Goal: Information Seeking & Learning: Learn about a topic

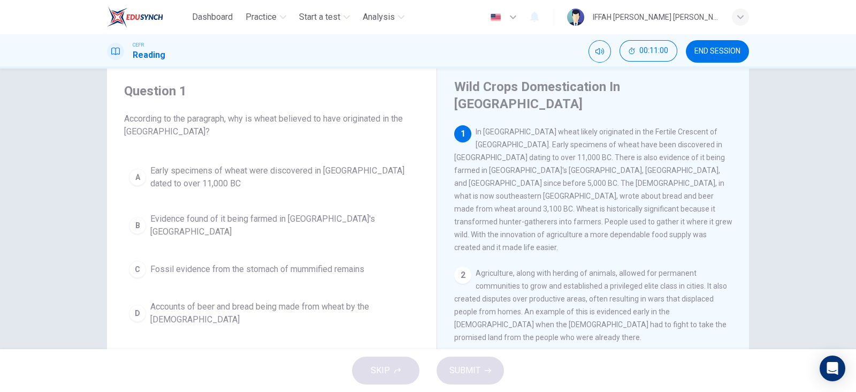
scroll to position [29, 0]
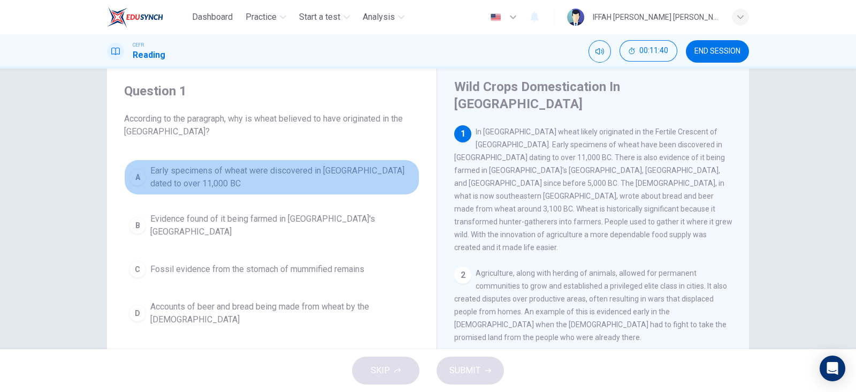
click at [163, 172] on span "Early specimens of wheat were discovered in Iraq dated to over 11,000 BC" at bounding box center [282, 177] width 264 height 26
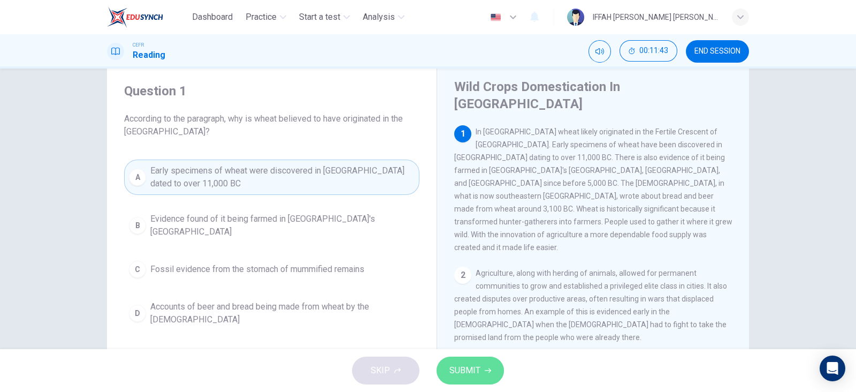
click at [469, 372] on span "SUBMIT" at bounding box center [465, 370] width 31 height 15
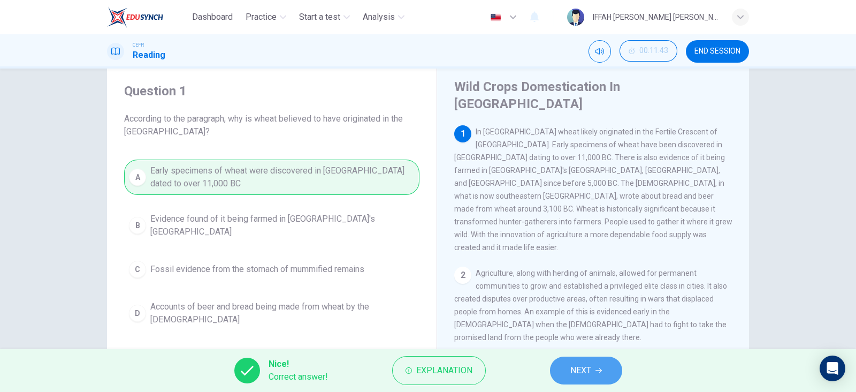
click at [577, 372] on span "NEXT" at bounding box center [580, 370] width 21 height 15
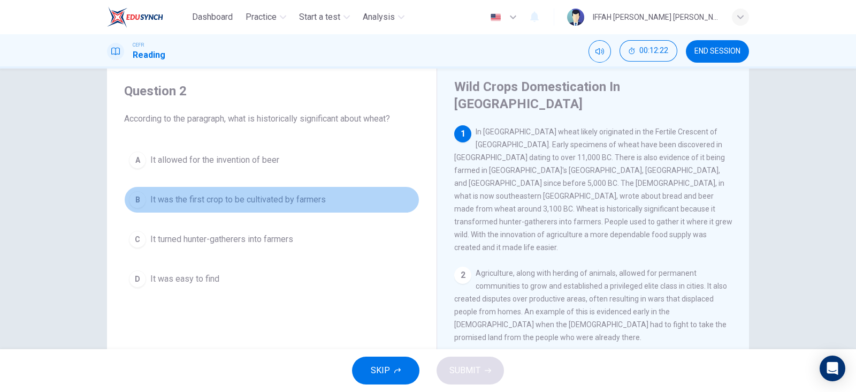
click at [170, 193] on span "It was the first crop to be cultivated by farmers" at bounding box center [238, 199] width 176 height 13
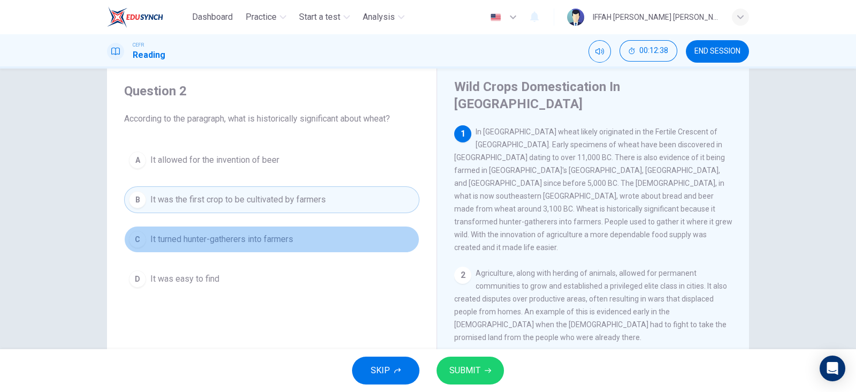
click at [219, 245] on button "C It turned hunter-gatherers into farmers" at bounding box center [271, 239] width 295 height 27
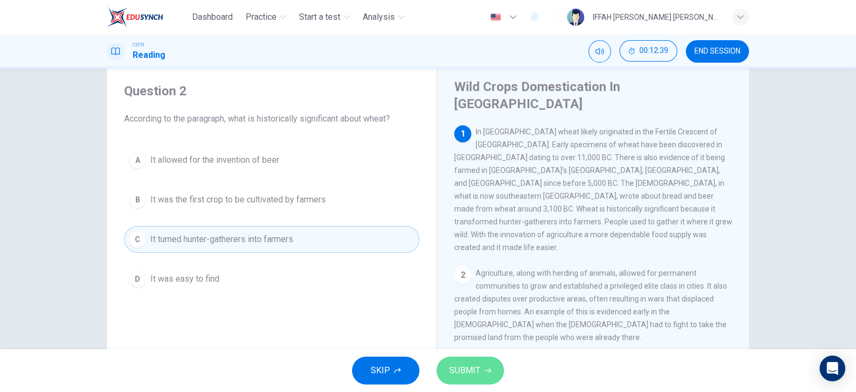
click at [476, 360] on button "SUBMIT" at bounding box center [470, 370] width 67 height 28
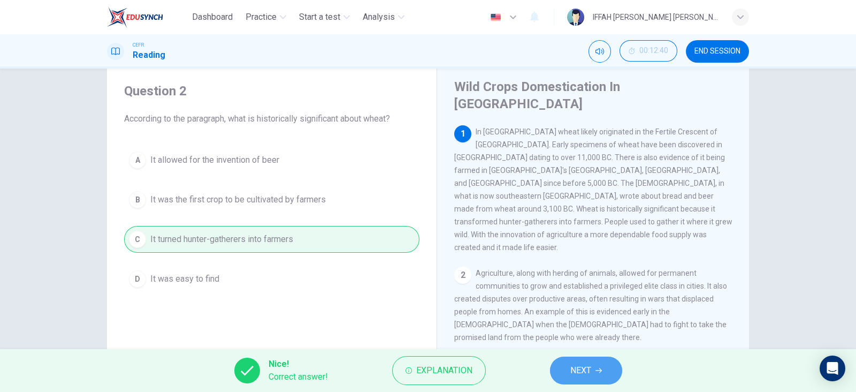
click at [580, 360] on button "NEXT" at bounding box center [586, 370] width 72 height 28
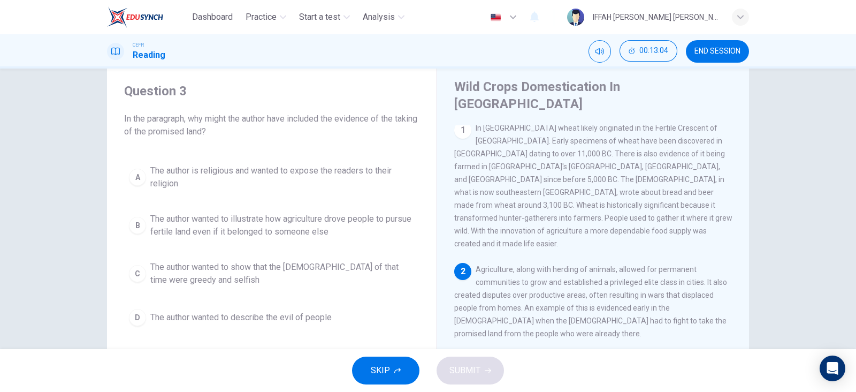
scroll to position [9, 0]
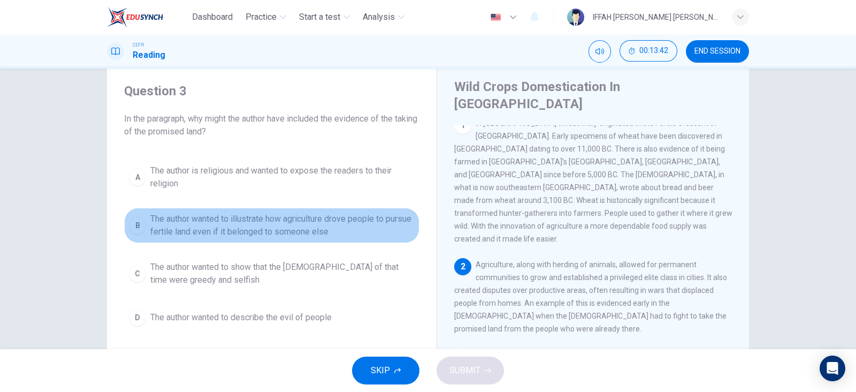
click at [295, 228] on span "The author wanted to illustrate how agriculture drove people to pursue fertile …" at bounding box center [282, 225] width 264 height 26
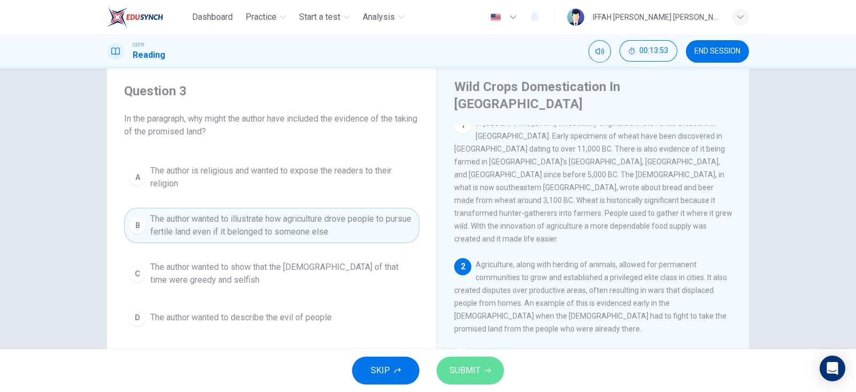
click at [470, 366] on span "SUBMIT" at bounding box center [465, 370] width 31 height 15
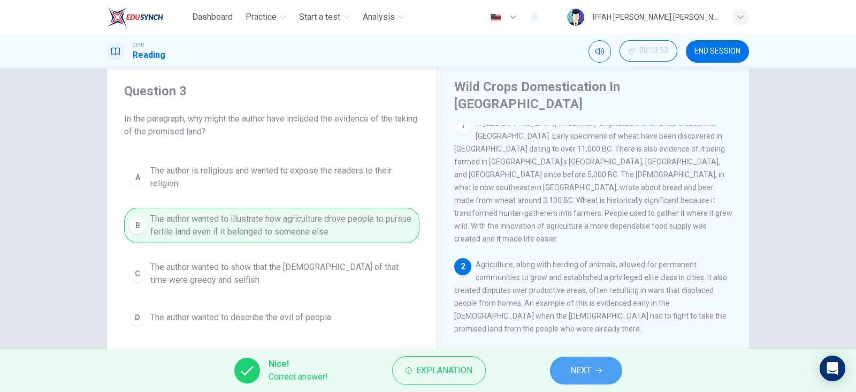
click at [573, 363] on span "NEXT" at bounding box center [580, 370] width 21 height 15
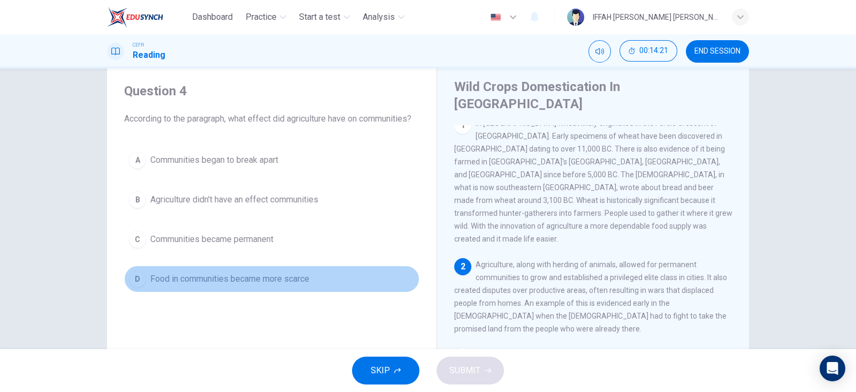
click at [297, 275] on span "Food in communities became more scarce" at bounding box center [229, 278] width 159 height 13
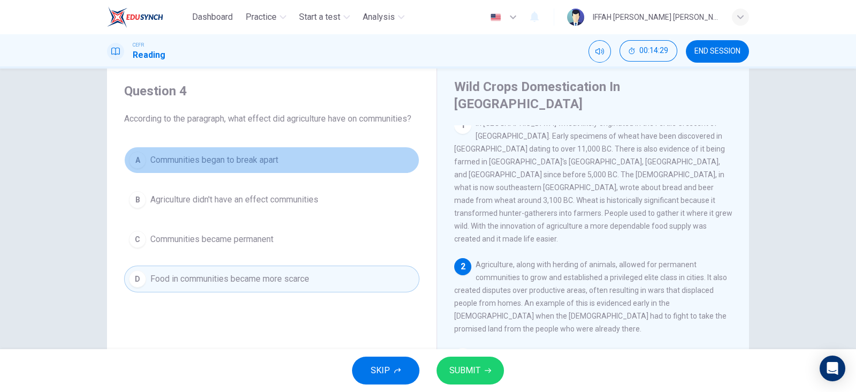
click at [252, 169] on button "A Communities began to break apart" at bounding box center [271, 160] width 295 height 27
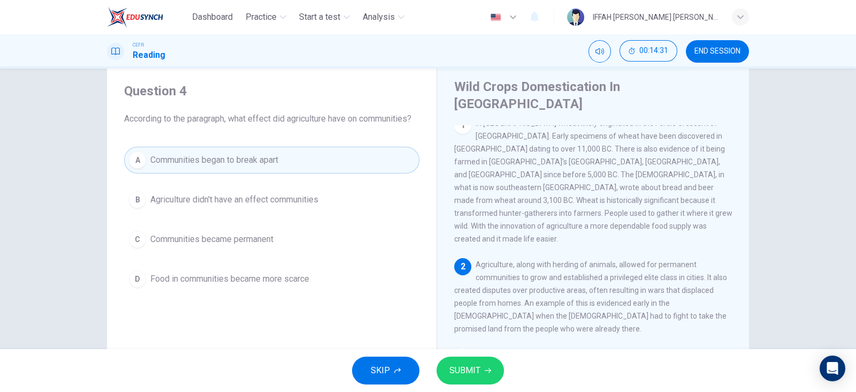
click at [481, 364] on button "SUBMIT" at bounding box center [470, 370] width 67 height 28
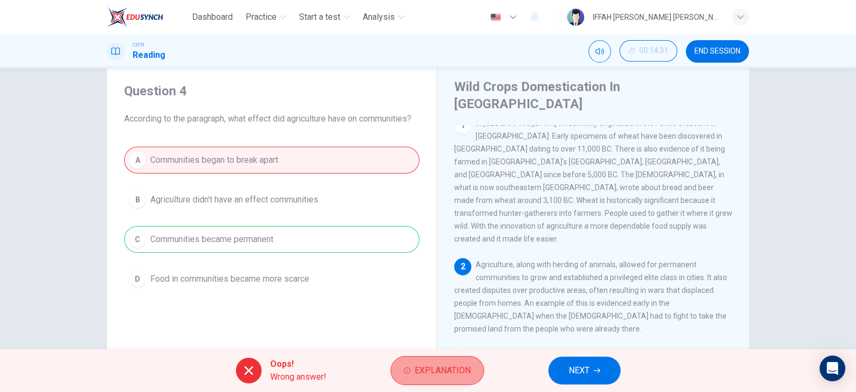
click at [459, 378] on button "Explanation" at bounding box center [438, 370] width 94 height 29
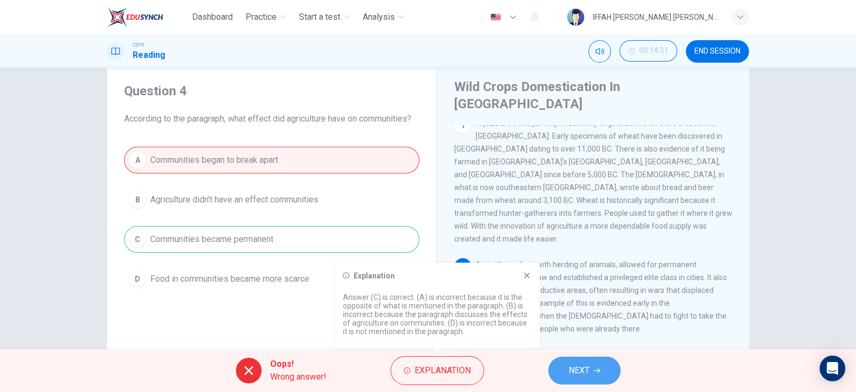
click at [571, 376] on span "NEXT" at bounding box center [579, 370] width 21 height 15
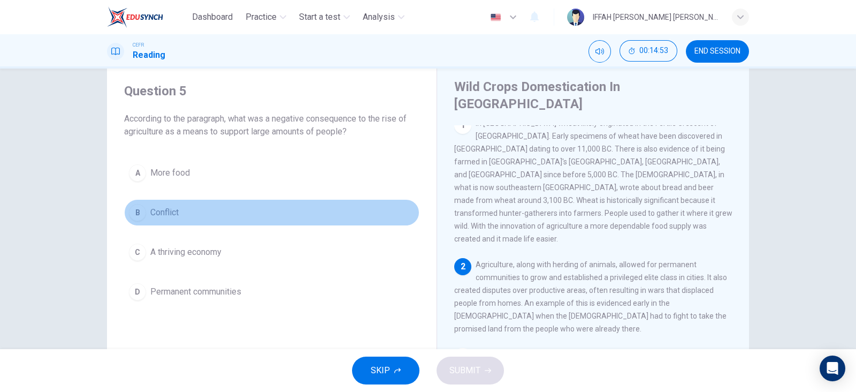
click at [150, 207] on span "Conflict" at bounding box center [164, 212] width 28 height 13
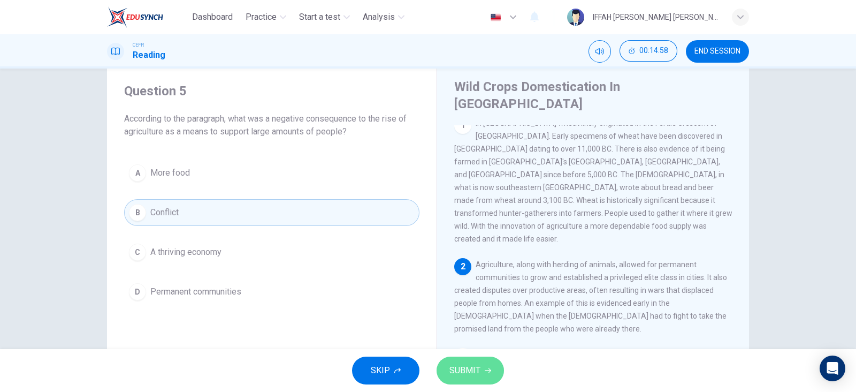
click at [468, 364] on span "SUBMIT" at bounding box center [465, 370] width 31 height 15
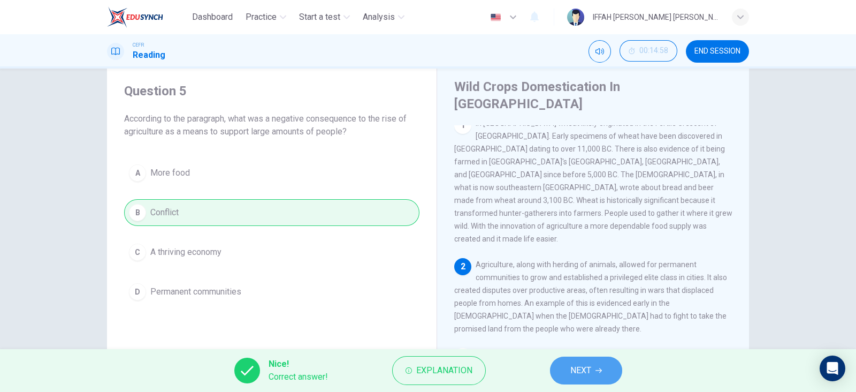
click at [605, 372] on button "NEXT" at bounding box center [586, 370] width 72 height 28
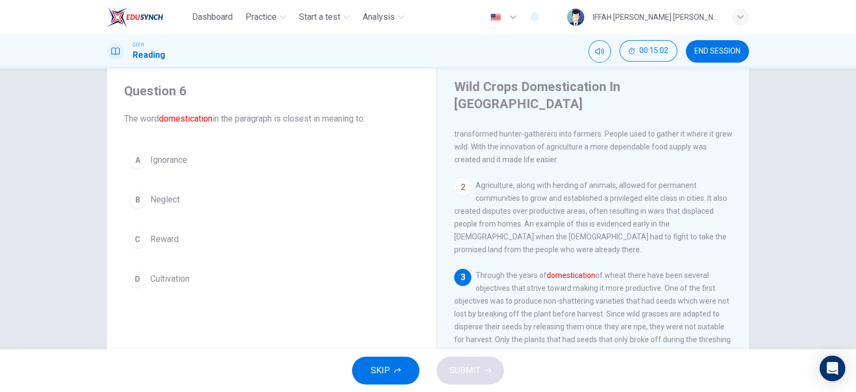
scroll to position [88, 0]
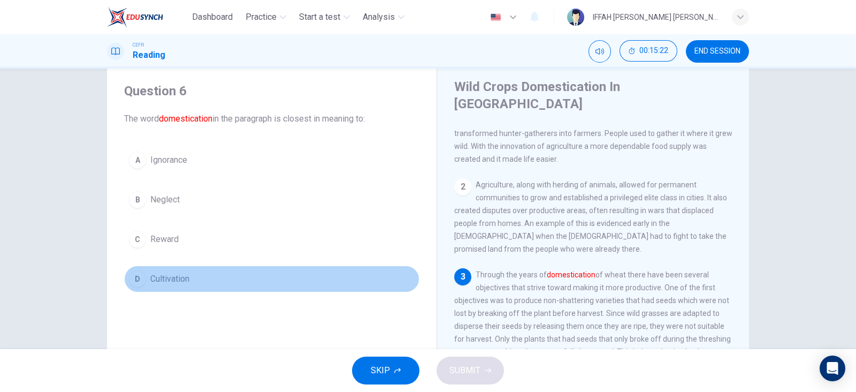
click at [189, 271] on button "D Cultivation" at bounding box center [271, 278] width 295 height 27
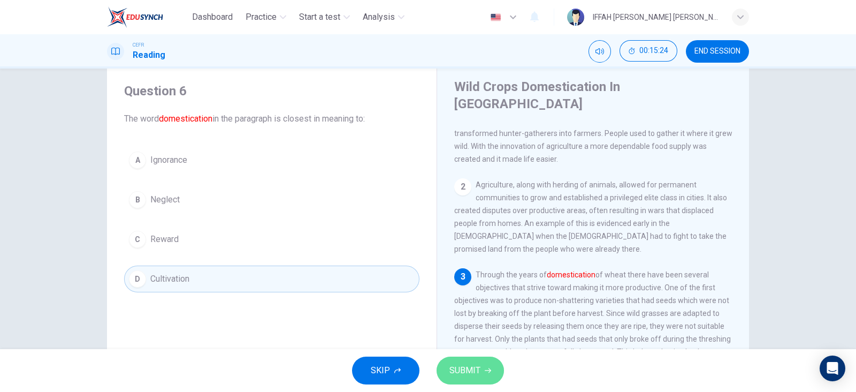
click at [494, 370] on button "SUBMIT" at bounding box center [470, 370] width 67 height 28
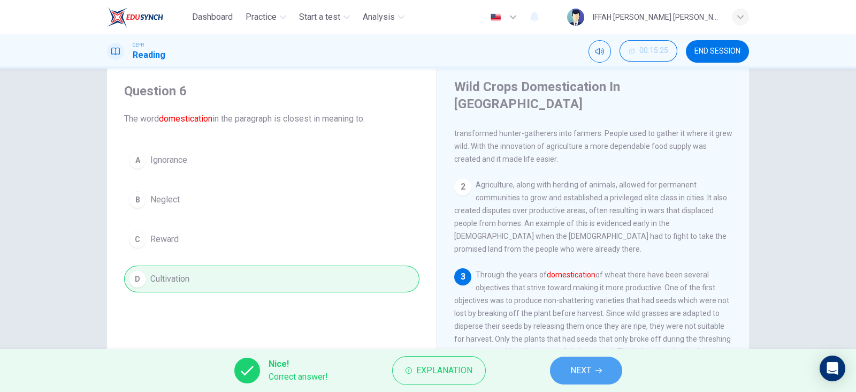
click at [567, 367] on button "NEXT" at bounding box center [586, 370] width 72 height 28
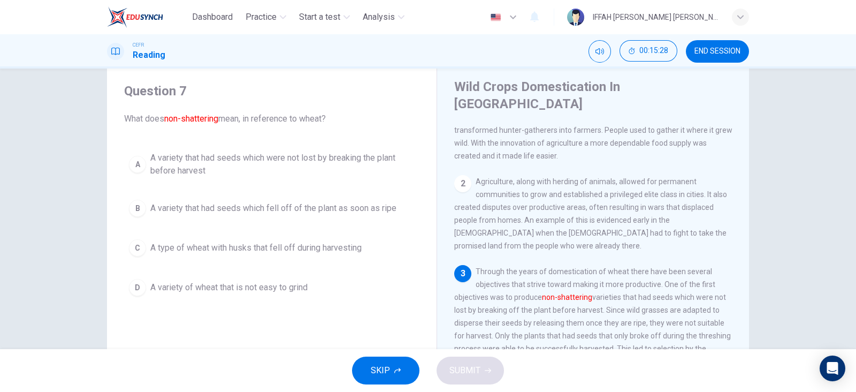
scroll to position [92, 0]
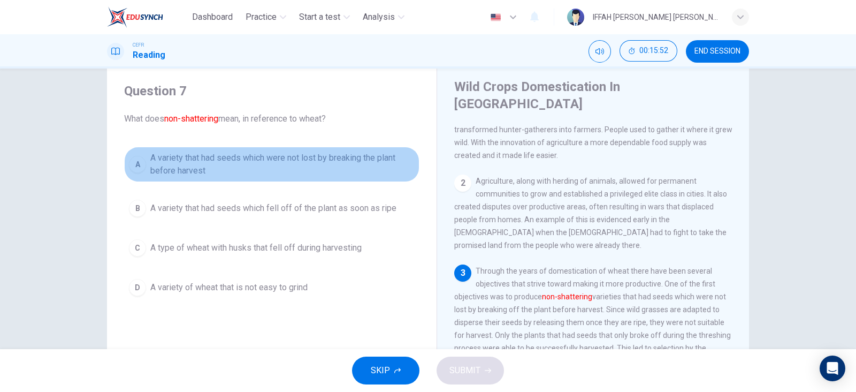
click at [265, 171] on span "A variety that had seeds which were not lost by breaking the plant before harve…" at bounding box center [282, 164] width 264 height 26
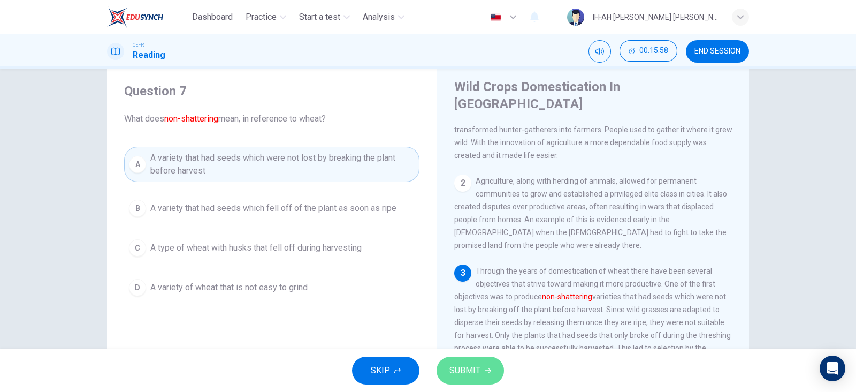
click at [464, 357] on button "SUBMIT" at bounding box center [470, 370] width 67 height 28
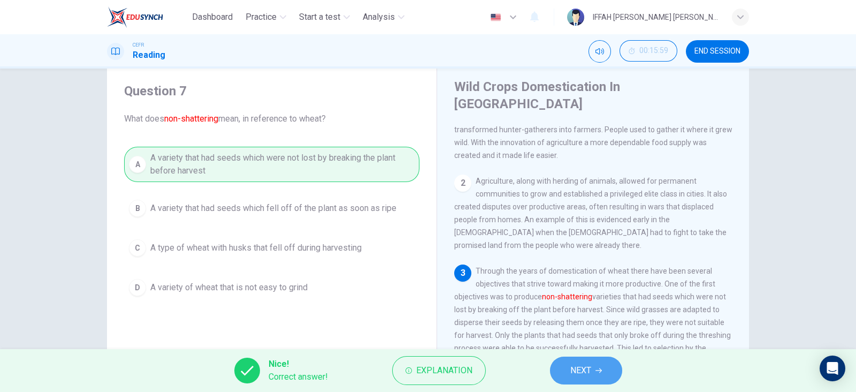
click at [564, 364] on button "NEXT" at bounding box center [586, 370] width 72 height 28
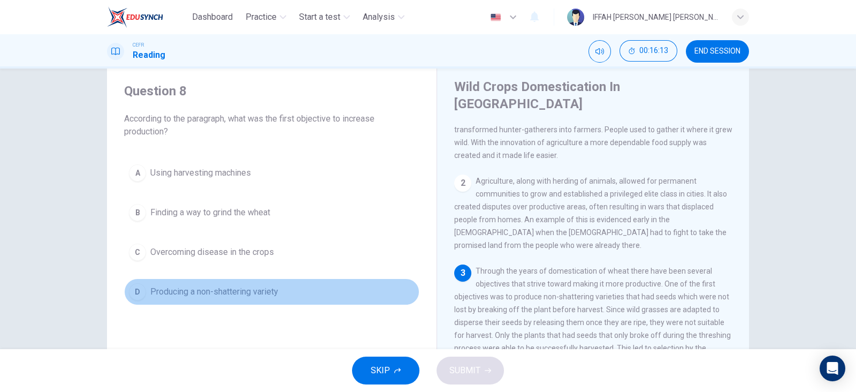
click at [289, 293] on button "D Producing a non-shattering variety" at bounding box center [271, 291] width 295 height 27
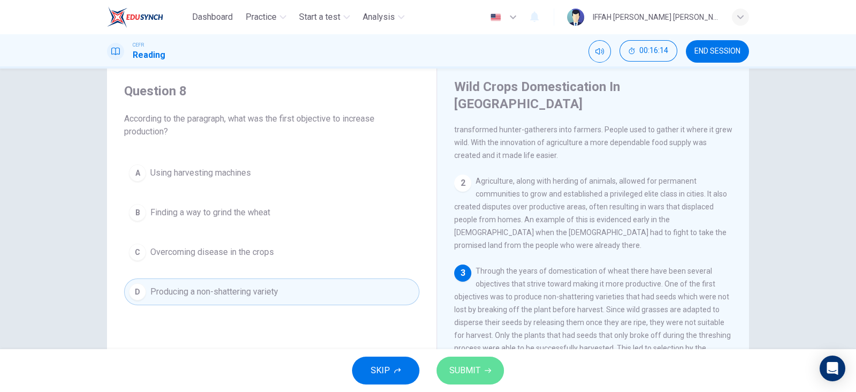
click at [474, 364] on span "SUBMIT" at bounding box center [465, 370] width 31 height 15
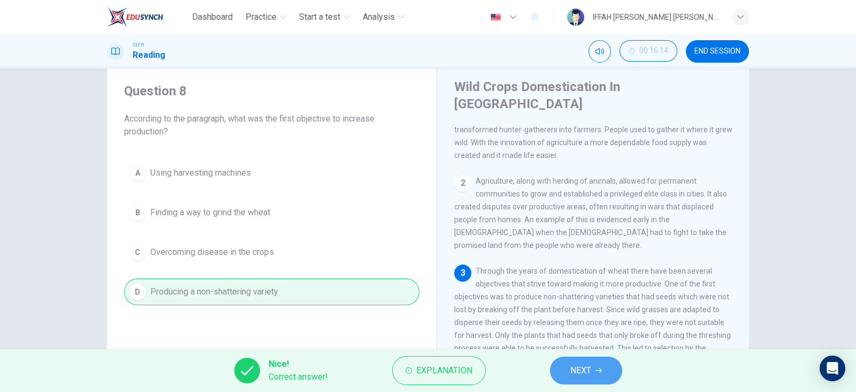
click at [581, 365] on span "NEXT" at bounding box center [580, 370] width 21 height 15
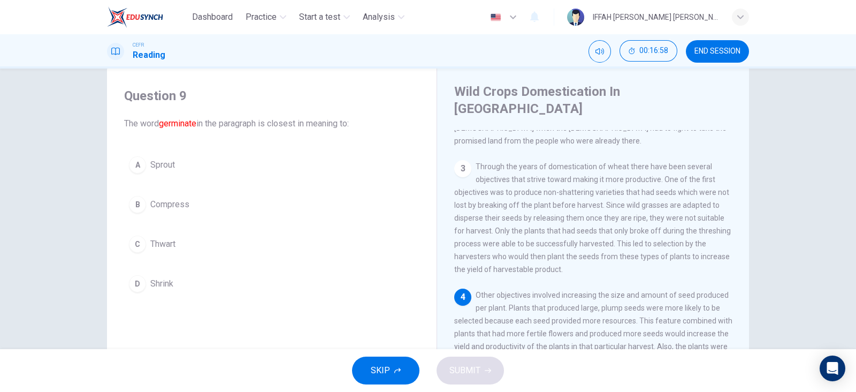
scroll to position [25, 0]
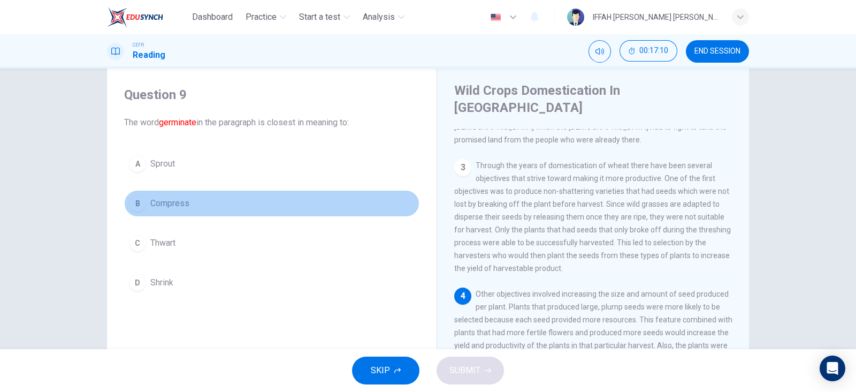
click at [177, 215] on button "B Compress" at bounding box center [271, 203] width 295 height 27
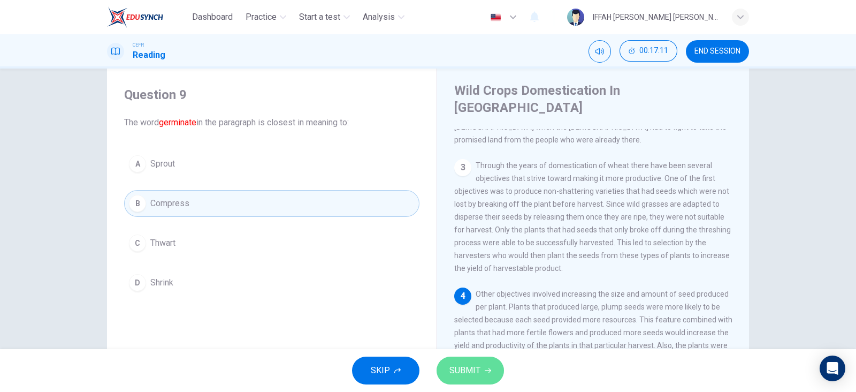
click at [466, 364] on span "SUBMIT" at bounding box center [465, 370] width 31 height 15
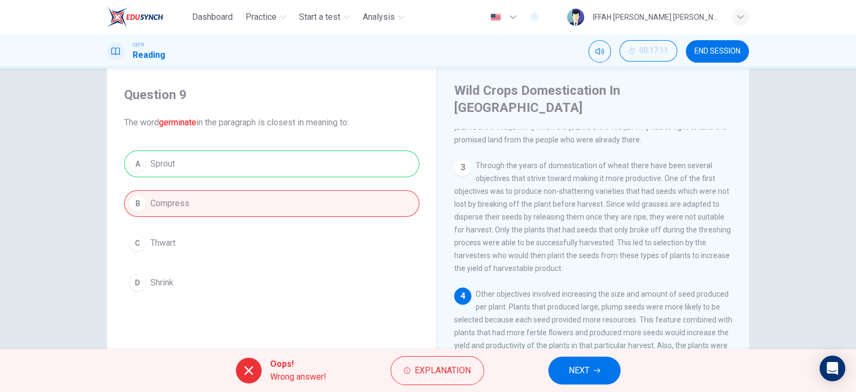
click at [362, 167] on div "A Sprout B Compress C Thwart D Shrink" at bounding box center [271, 223] width 295 height 146
click at [447, 356] on button "Explanation" at bounding box center [438, 370] width 94 height 29
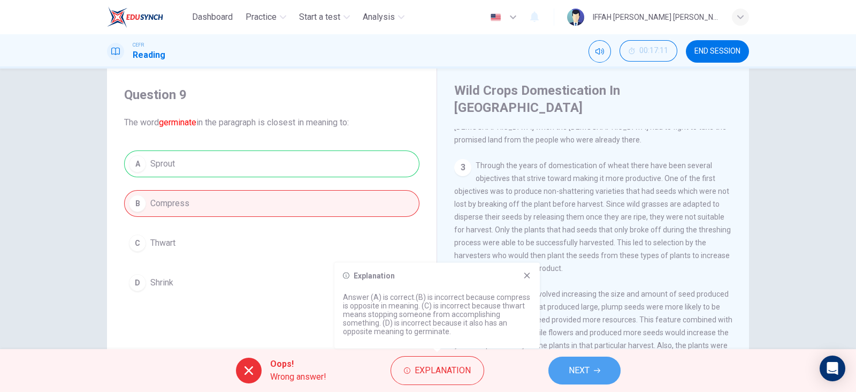
click at [602, 376] on button "NEXT" at bounding box center [585, 370] width 72 height 28
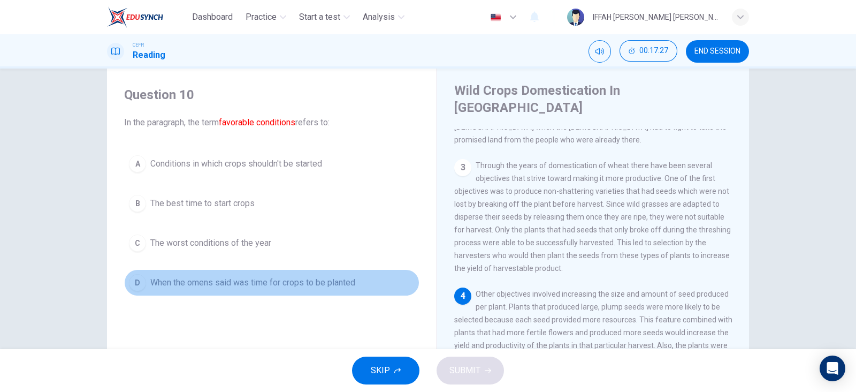
click at [334, 287] on span "When the omens said was time for crops to be planted" at bounding box center [252, 282] width 205 height 13
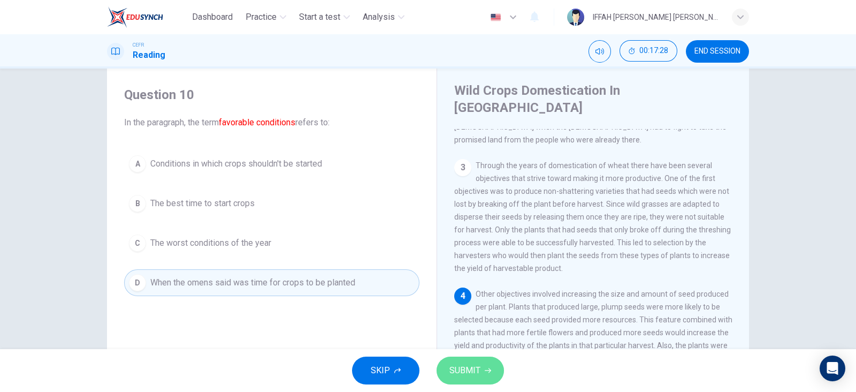
click at [498, 367] on button "SUBMIT" at bounding box center [470, 370] width 67 height 28
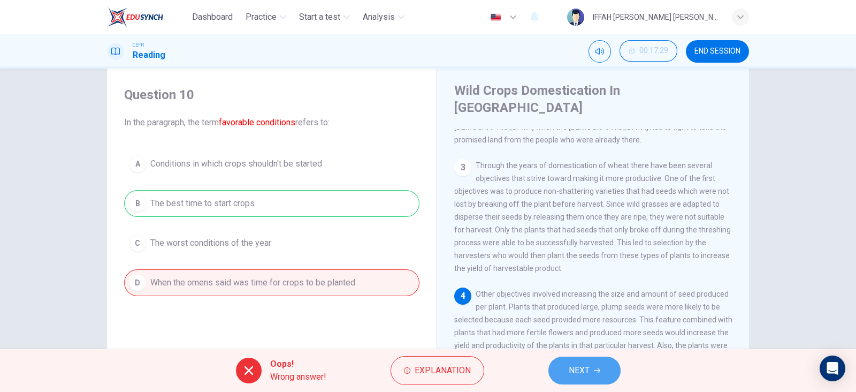
click at [593, 368] on button "NEXT" at bounding box center [585, 370] width 72 height 28
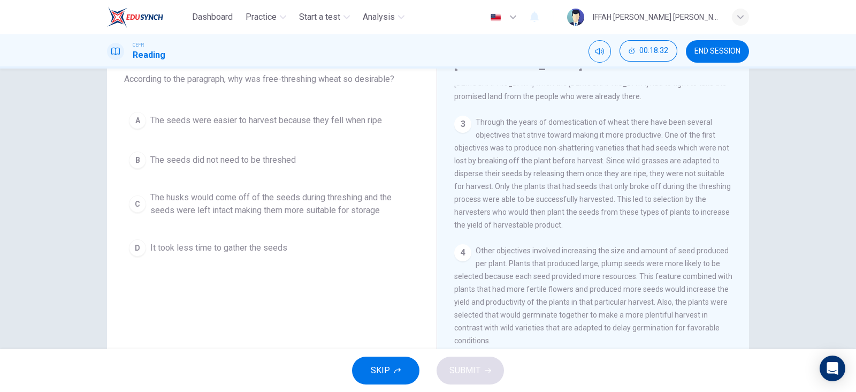
scroll to position [67, 0]
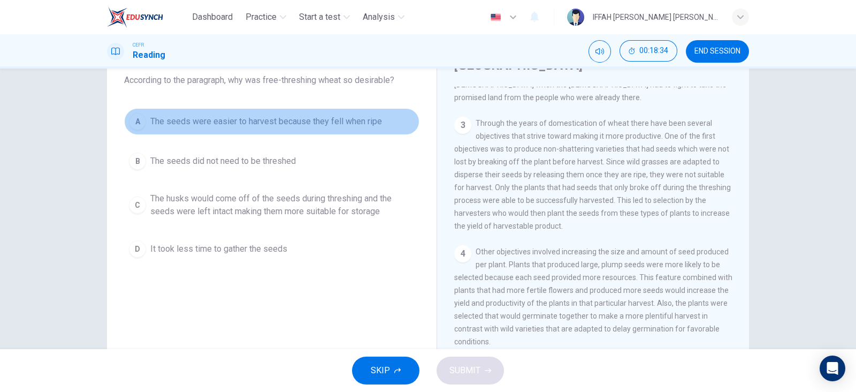
click at [258, 126] on span "The seeds were easier to harvest because they fell when ripe" at bounding box center [266, 121] width 232 height 13
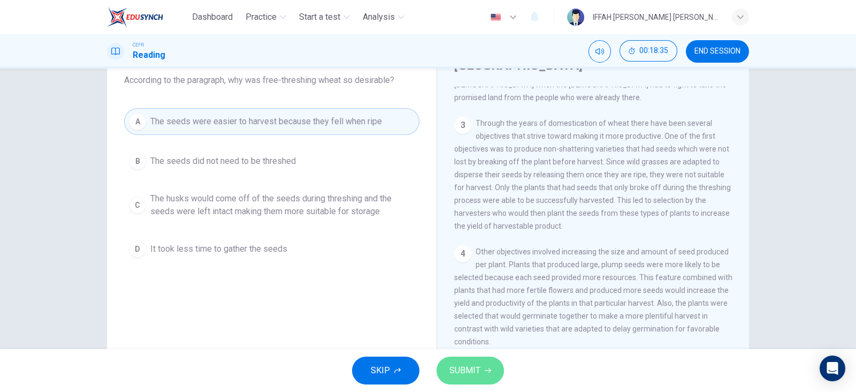
click at [475, 360] on button "SUBMIT" at bounding box center [470, 370] width 67 height 28
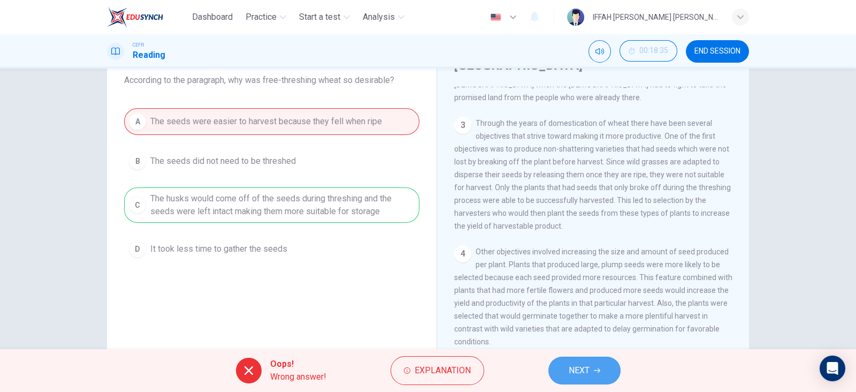
click at [569, 371] on span "NEXT" at bounding box center [579, 370] width 21 height 15
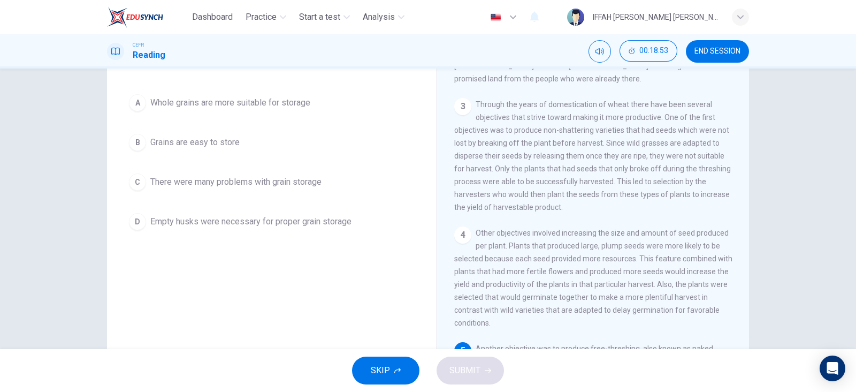
scroll to position [86, 0]
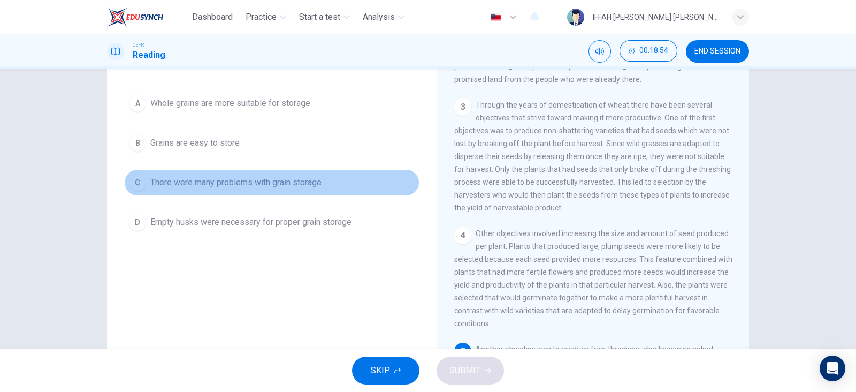
click at [286, 188] on span "There were many problems with grain storage" at bounding box center [235, 182] width 171 height 13
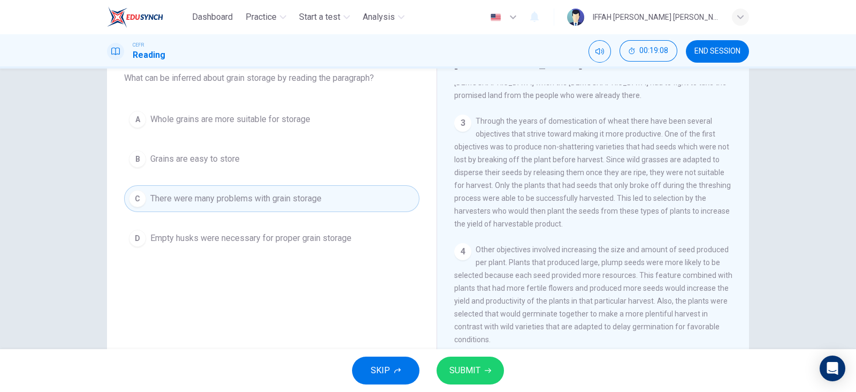
scroll to position [0, 0]
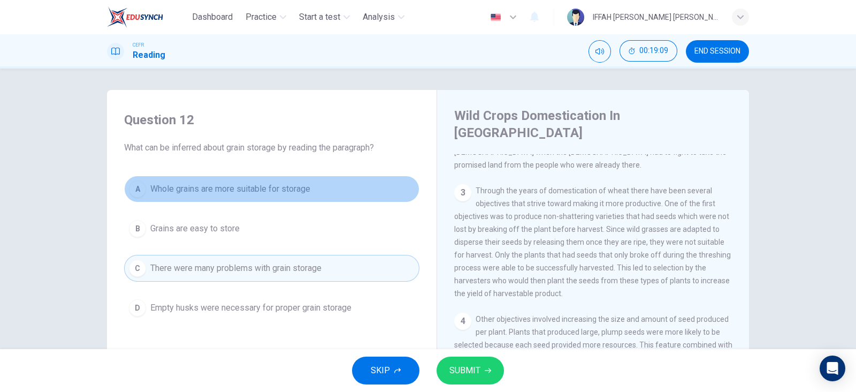
click at [271, 187] on span "Whole grains are more suitable for storage" at bounding box center [230, 188] width 160 height 13
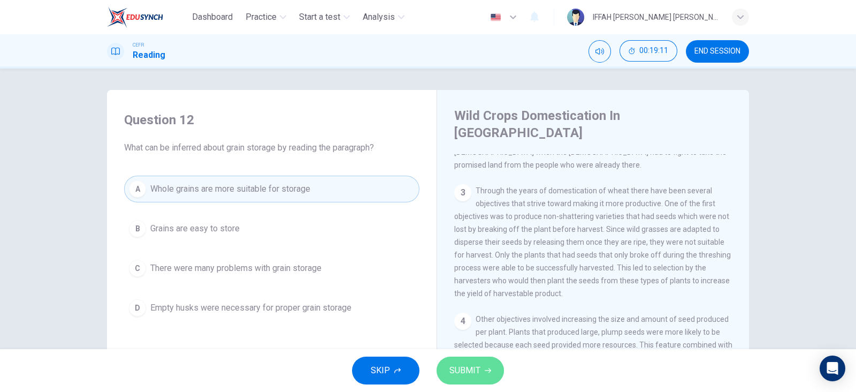
click at [469, 367] on span "SUBMIT" at bounding box center [465, 370] width 31 height 15
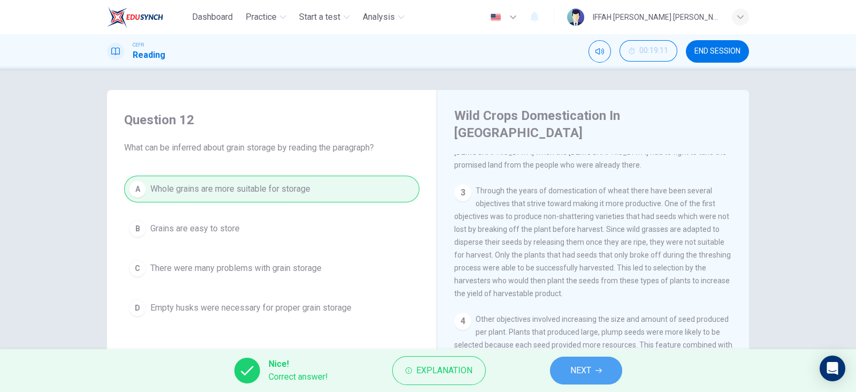
click at [604, 376] on button "NEXT" at bounding box center [586, 370] width 72 height 28
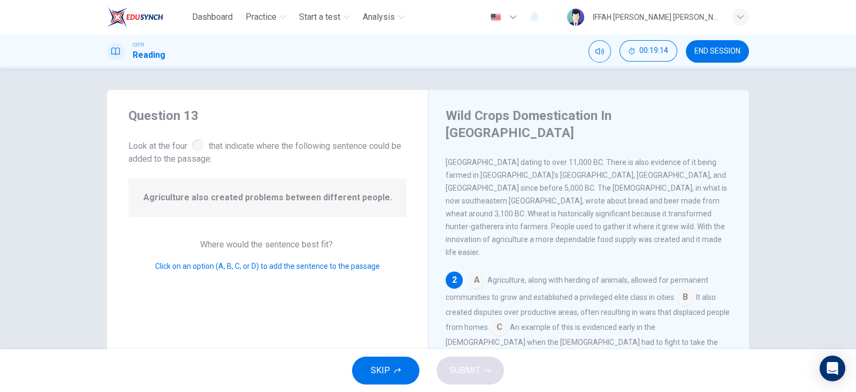
scroll to position [25, 0]
click at [503, 319] on input at bounding box center [499, 327] width 17 height 17
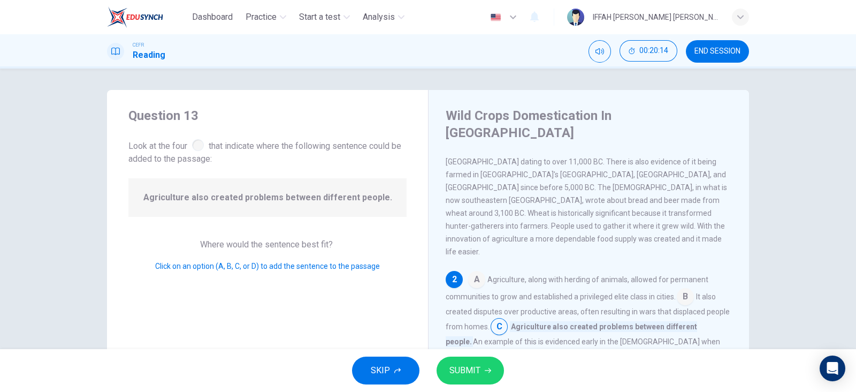
click at [689, 289] on input at bounding box center [685, 297] width 17 height 17
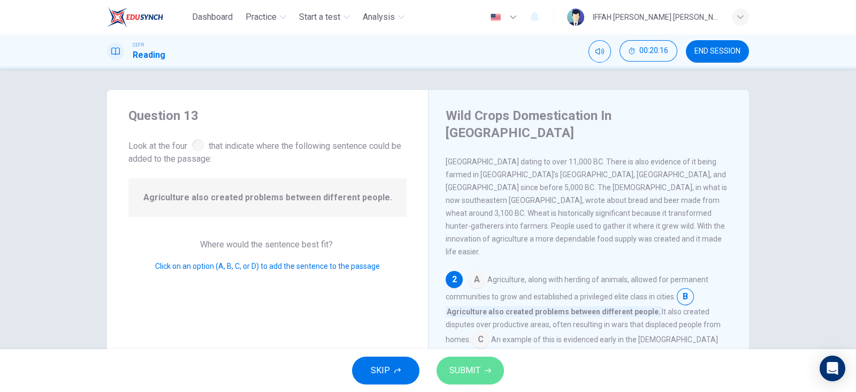
click at [486, 370] on icon "button" at bounding box center [488, 370] width 6 height 5
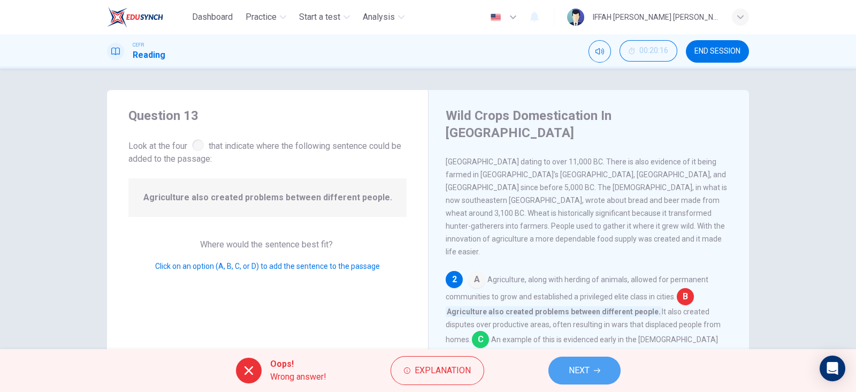
click at [599, 376] on button "NEXT" at bounding box center [585, 370] width 72 height 28
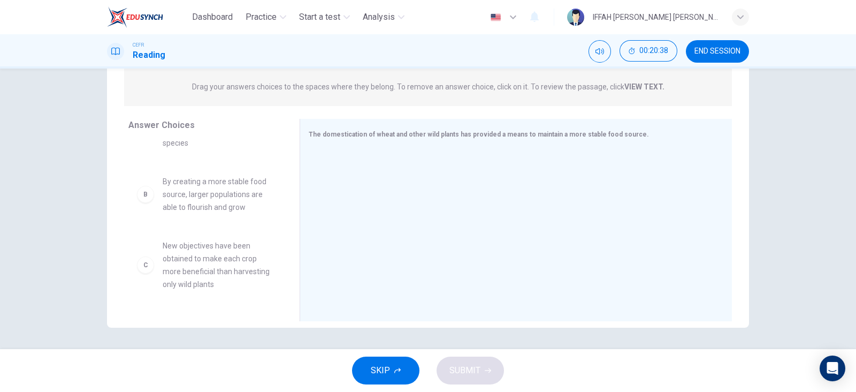
scroll to position [64, 0]
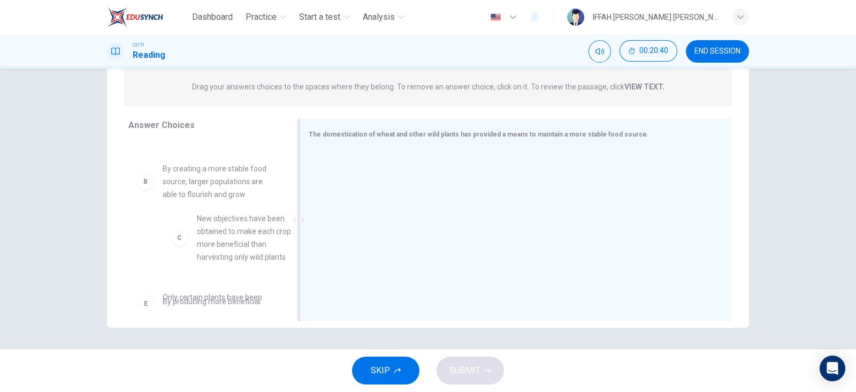
drag, startPoint x: 224, startPoint y: 235, endPoint x: 334, endPoint y: 200, distance: 116.4
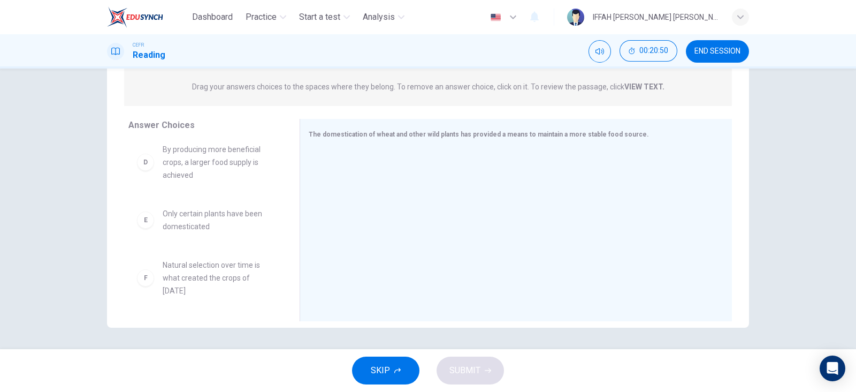
scroll to position [0, 0]
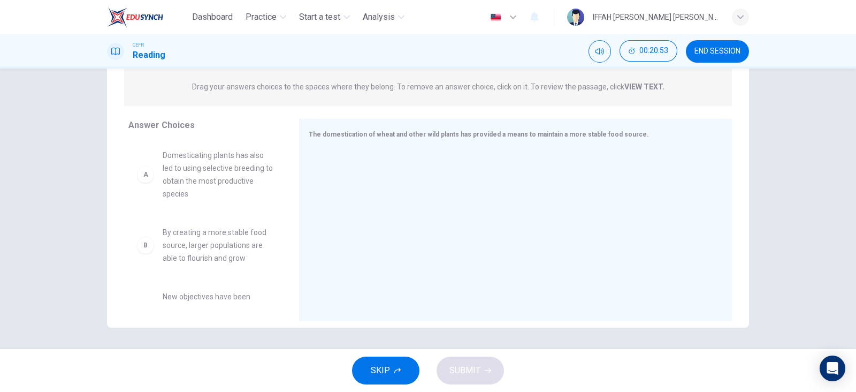
click at [396, 356] on button "SKIP" at bounding box center [385, 370] width 67 height 28
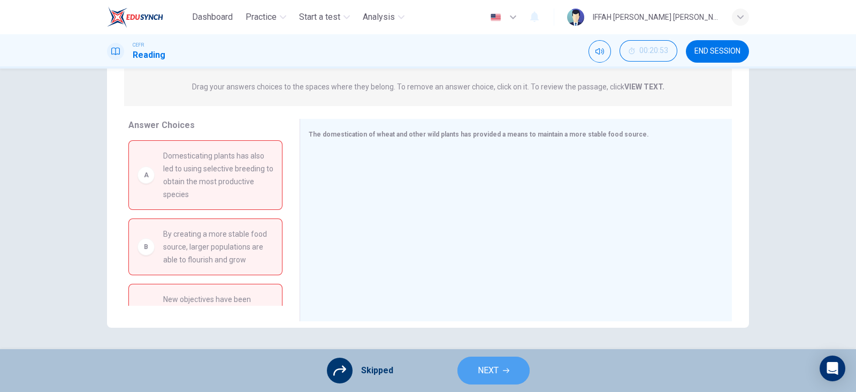
click at [511, 364] on button "NEXT" at bounding box center [494, 370] width 72 height 28
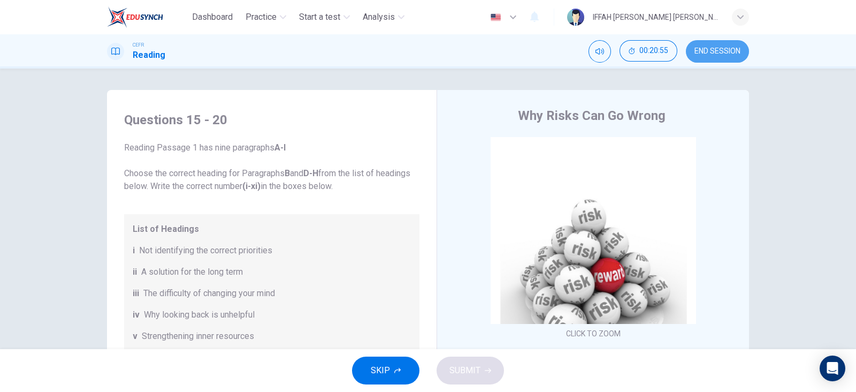
click at [705, 51] on span "END SESSION" at bounding box center [718, 51] width 46 height 9
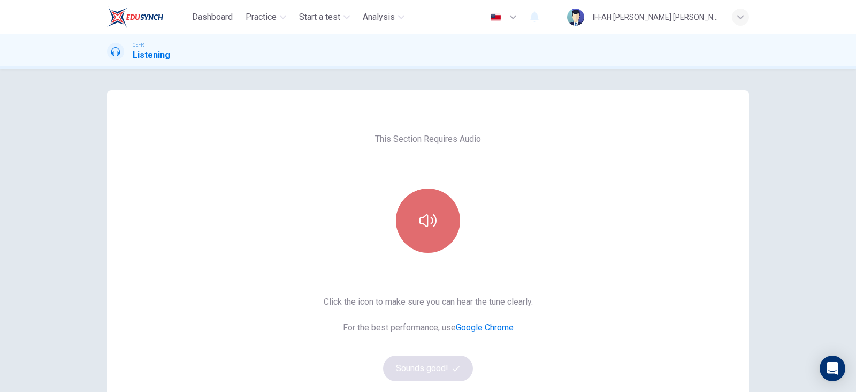
click at [421, 229] on icon "button" at bounding box center [428, 220] width 17 height 17
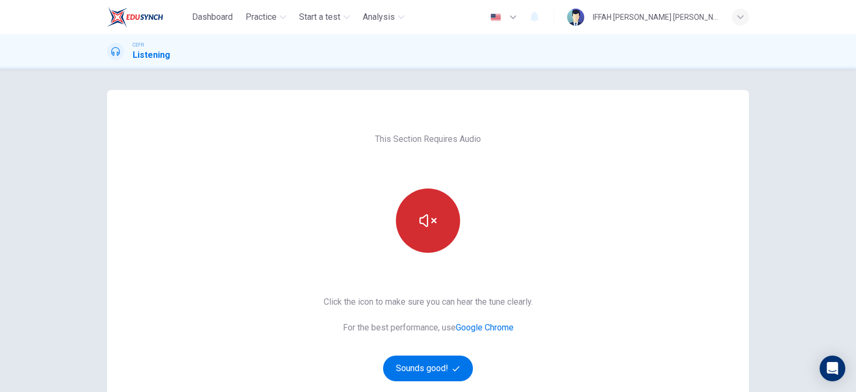
scroll to position [125, 0]
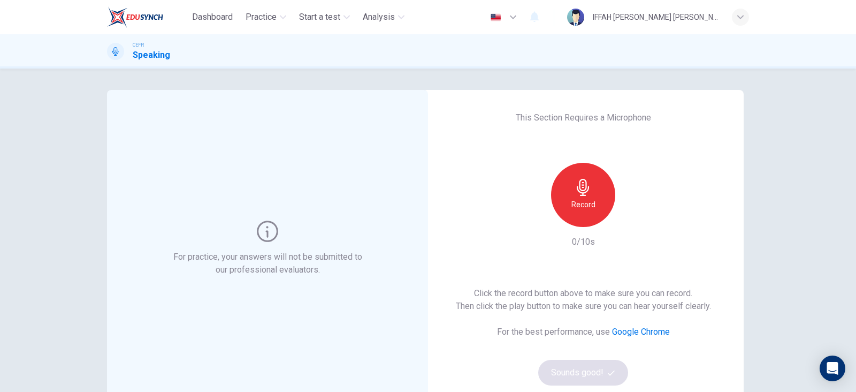
click at [551, 212] on div "Record" at bounding box center [584, 195] width 116 height 64
click at [573, 203] on h6 "Record" at bounding box center [584, 204] width 24 height 13
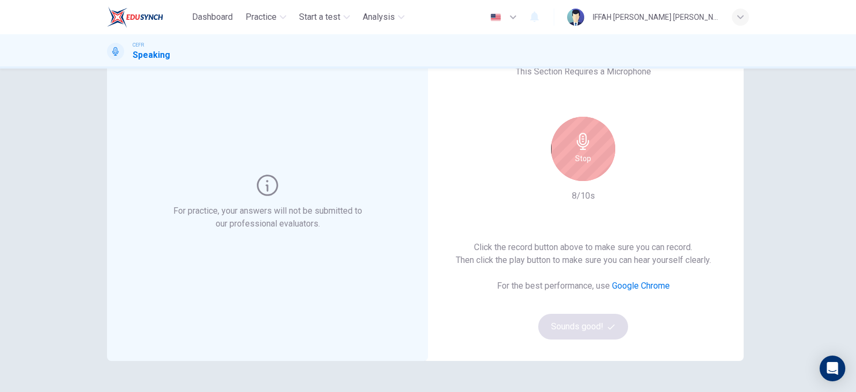
scroll to position [45, 0]
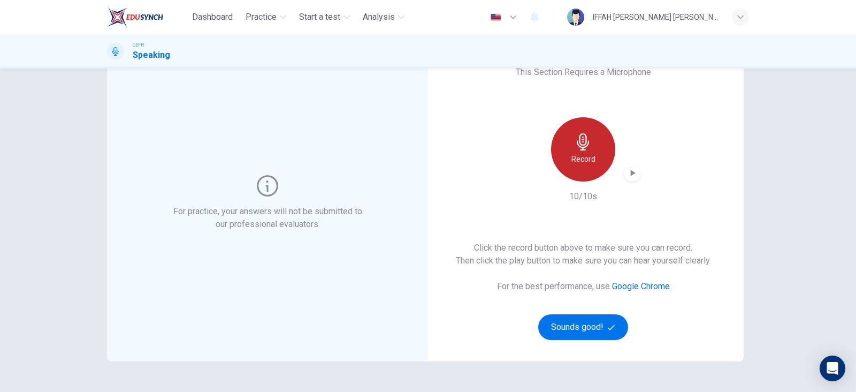
click at [562, 122] on div "Record" at bounding box center [583, 149] width 64 height 64
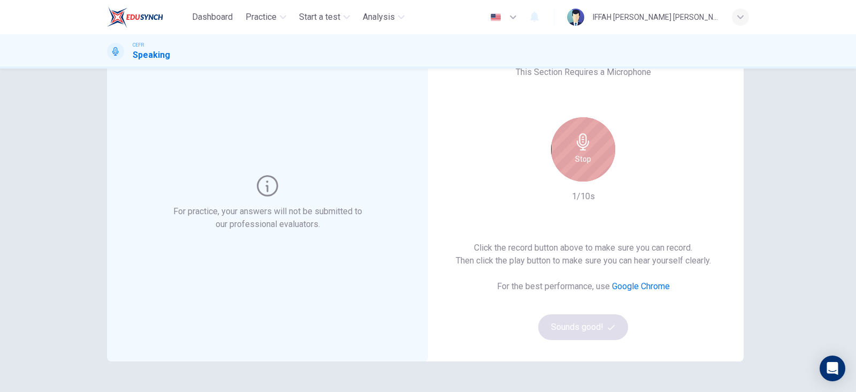
click at [568, 140] on div "Stop" at bounding box center [583, 149] width 64 height 64
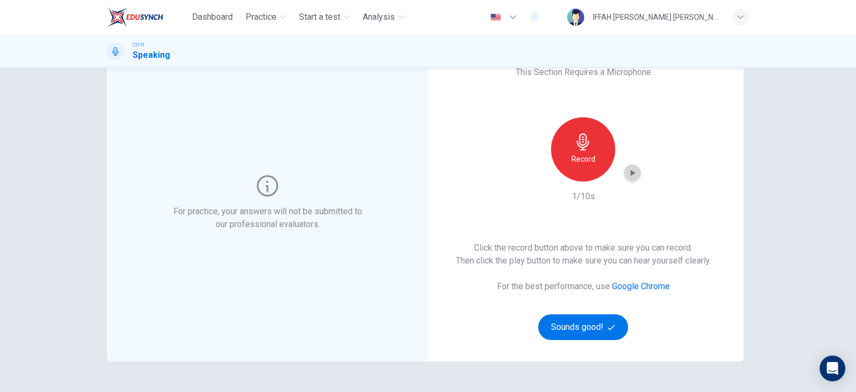
click at [634, 176] on div "button" at bounding box center [632, 172] width 17 height 17
click at [600, 169] on div "Record" at bounding box center [583, 149] width 64 height 64
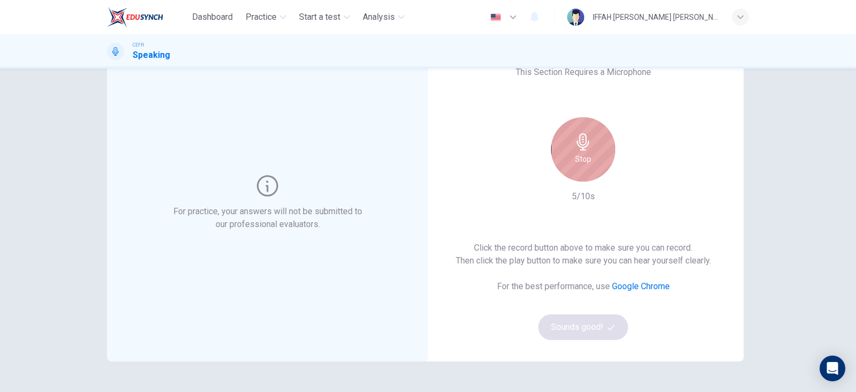
click at [600, 169] on div "Stop" at bounding box center [583, 149] width 64 height 64
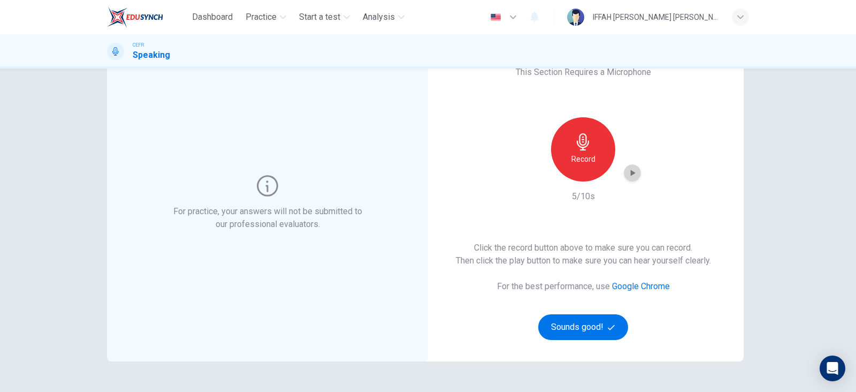
click at [629, 178] on icon "button" at bounding box center [632, 173] width 11 height 11
click at [580, 164] on h6 "Record" at bounding box center [584, 159] width 24 height 13
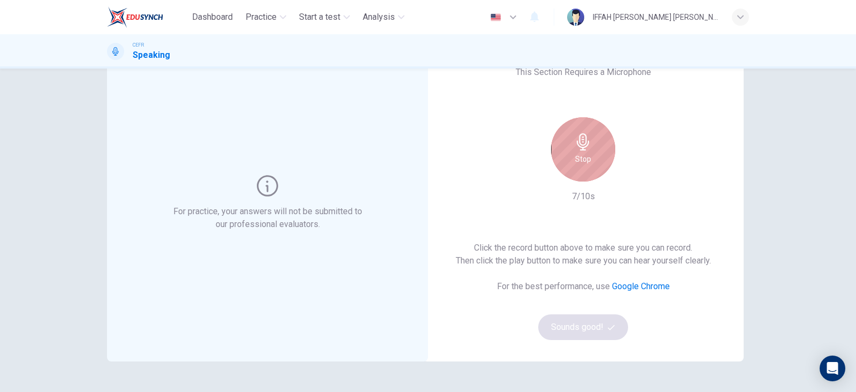
click at [580, 164] on h6 "Stop" at bounding box center [583, 159] width 16 height 13
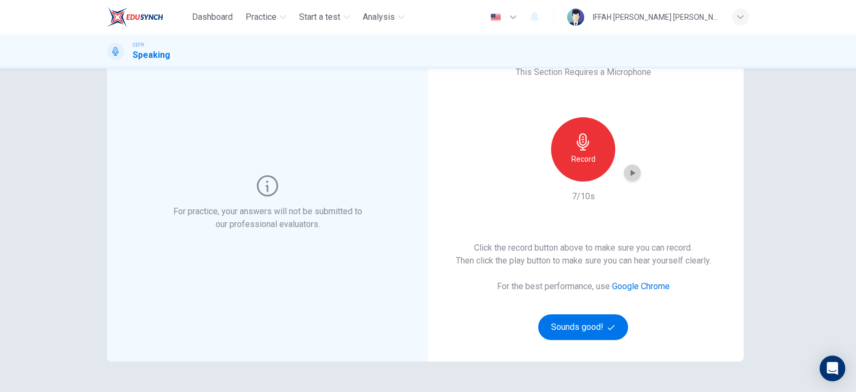
click at [624, 177] on div "button" at bounding box center [632, 172] width 17 height 17
click at [584, 165] on div "Record" at bounding box center [583, 149] width 64 height 64
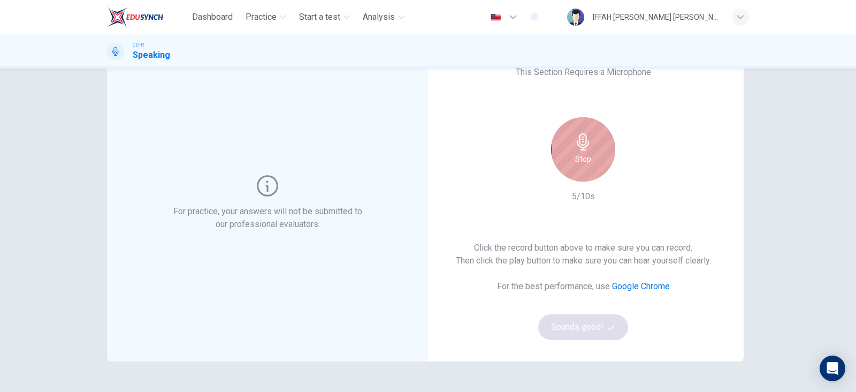
click at [584, 165] on div "Stop" at bounding box center [583, 149] width 64 height 64
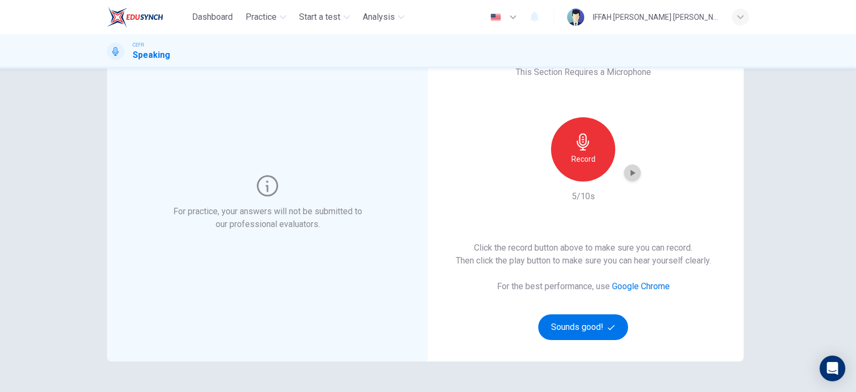
click at [627, 170] on icon "button" at bounding box center [632, 173] width 11 height 11
click at [371, 132] on div "For practice, your answers will not be submitted to our professional evaluators." at bounding box center [267, 202] width 321 height 317
click at [635, 175] on div "This Section Requires a Microphone Record 5/10s Click the record button above t…" at bounding box center [583, 202] width 321 height 317
click at [635, 175] on div "button" at bounding box center [632, 172] width 17 height 17
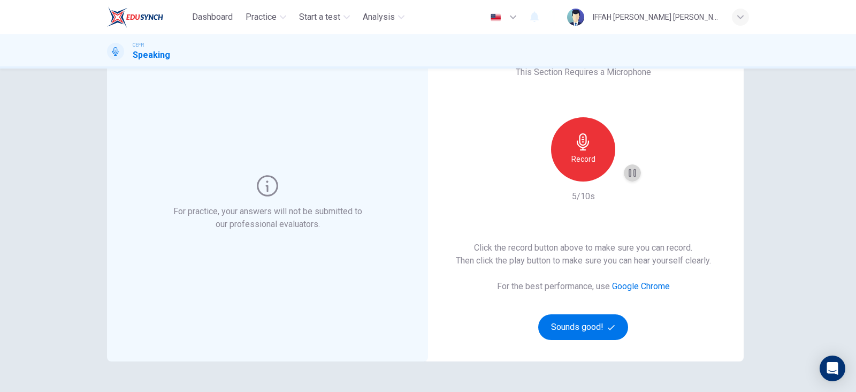
click at [635, 175] on div "button" at bounding box center [632, 172] width 17 height 17
click at [599, 163] on div "Record" at bounding box center [583, 149] width 64 height 64
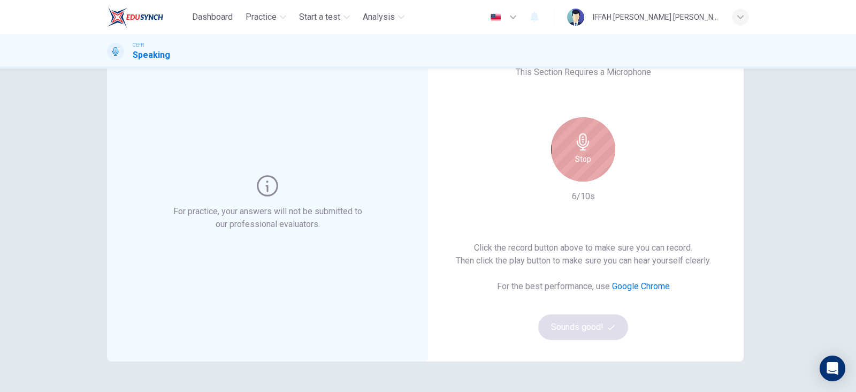
click at [602, 165] on div "Stop" at bounding box center [583, 149] width 64 height 64
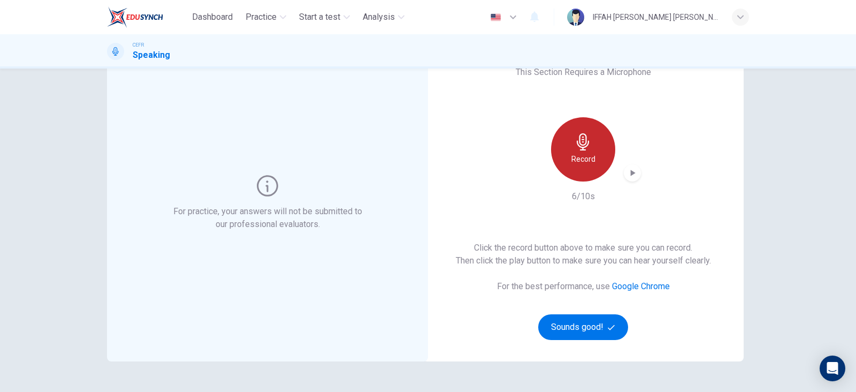
click at [602, 165] on div "Record" at bounding box center [583, 149] width 64 height 64
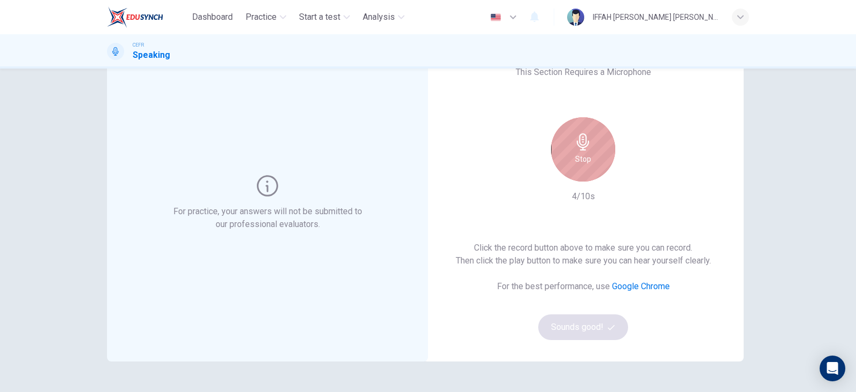
click at [602, 165] on div "Stop" at bounding box center [583, 149] width 64 height 64
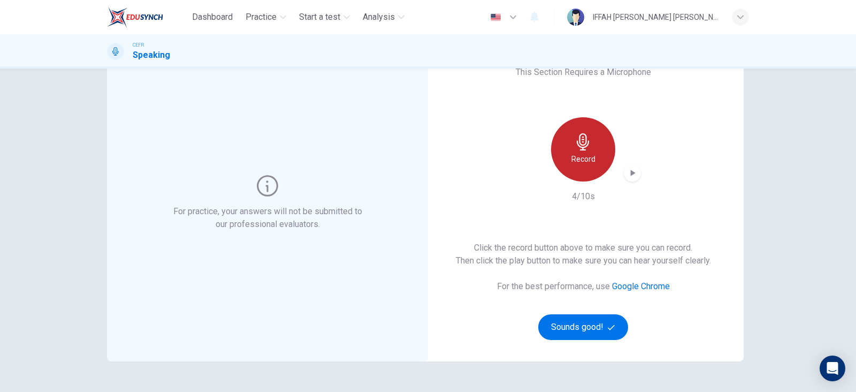
click at [592, 162] on div "Record" at bounding box center [583, 149] width 64 height 64
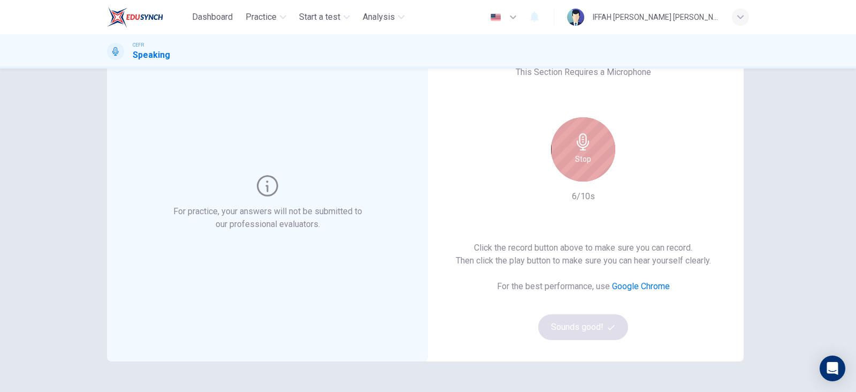
click at [592, 162] on div "Stop" at bounding box center [583, 149] width 64 height 64
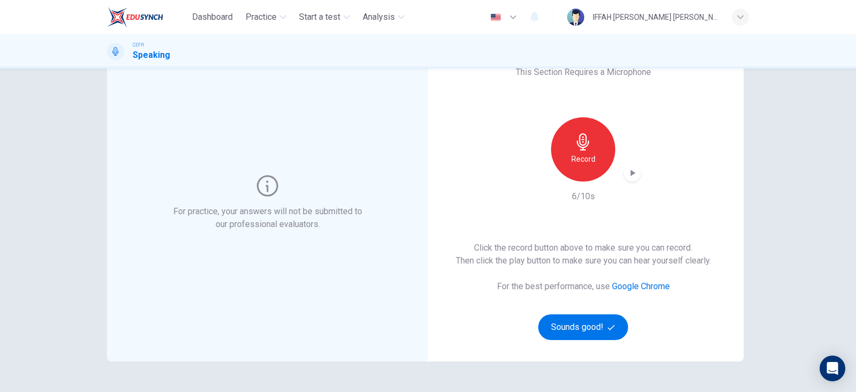
click at [627, 168] on icon "button" at bounding box center [632, 173] width 11 height 11
click at [585, 151] on div "Record" at bounding box center [583, 149] width 64 height 64
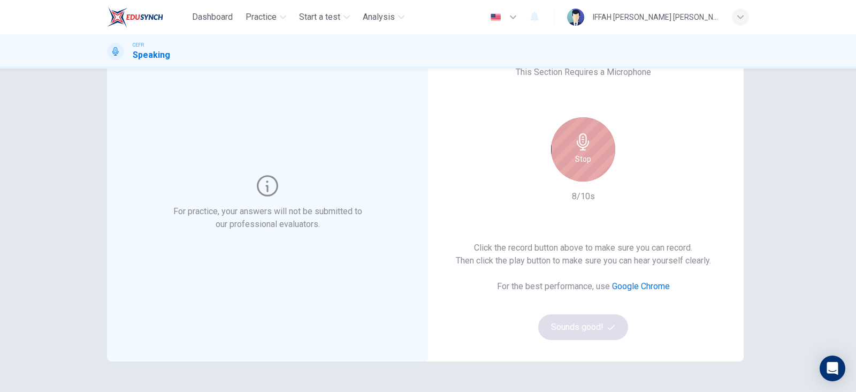
click at [602, 170] on div "Stop" at bounding box center [583, 149] width 64 height 64
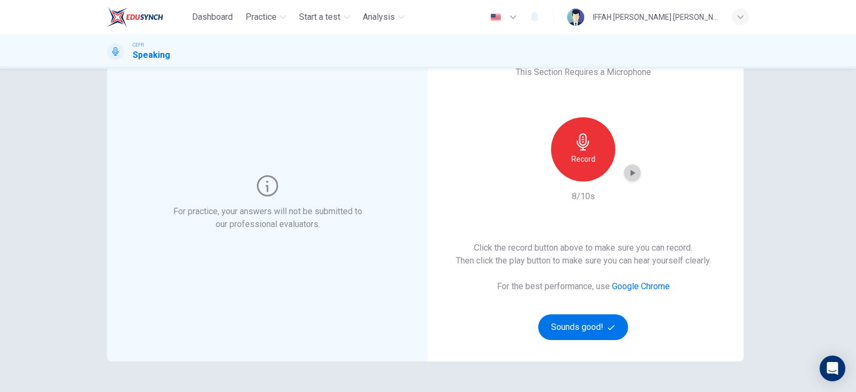
click at [631, 168] on icon "button" at bounding box center [632, 173] width 11 height 11
click at [574, 318] on button "Sounds good!" at bounding box center [583, 327] width 90 height 26
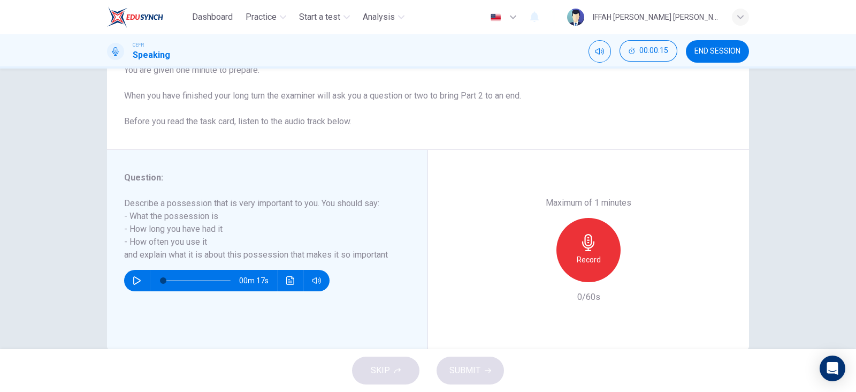
scroll to position [134, 0]
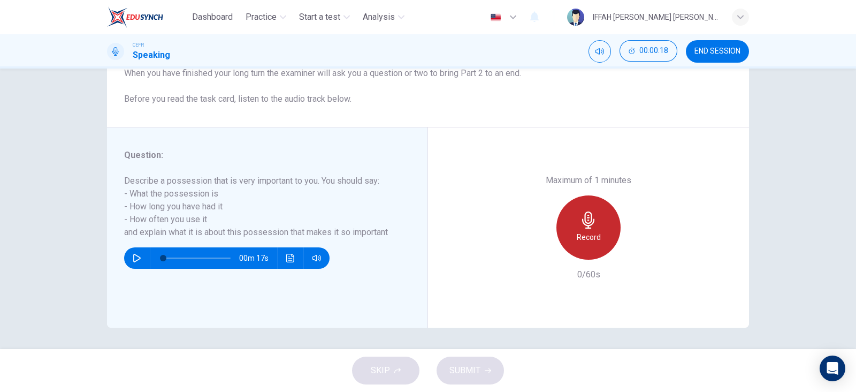
click at [565, 221] on div "Record" at bounding box center [589, 227] width 64 height 64
click at [565, 221] on div "Stop" at bounding box center [589, 227] width 64 height 64
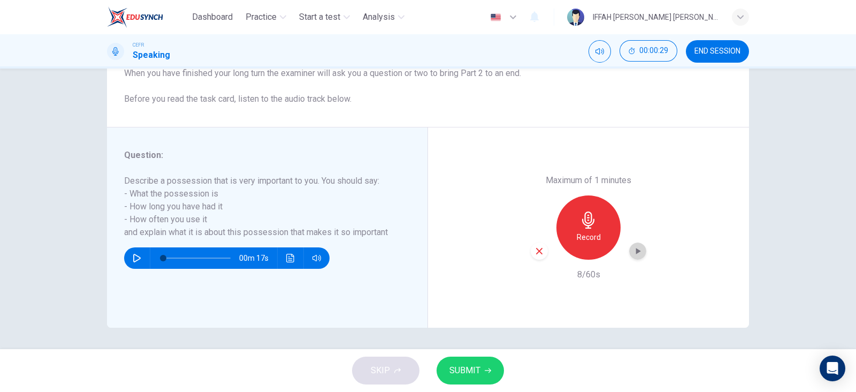
click at [631, 244] on div "button" at bounding box center [637, 250] width 17 height 17
click at [492, 375] on button "SUBMIT" at bounding box center [470, 370] width 67 height 28
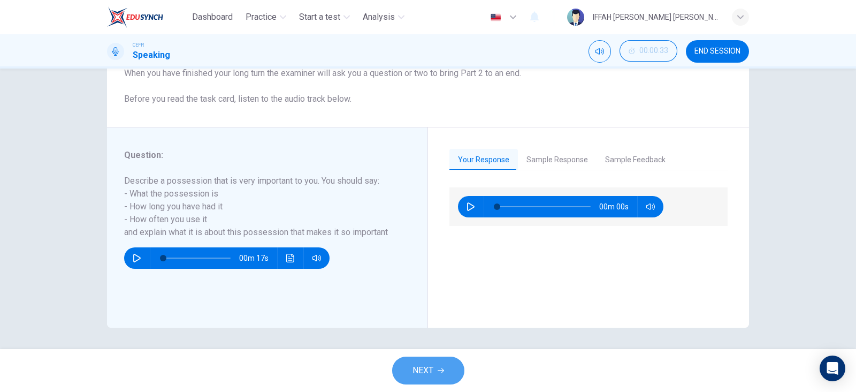
click at [452, 372] on button "NEXT" at bounding box center [428, 370] width 72 height 28
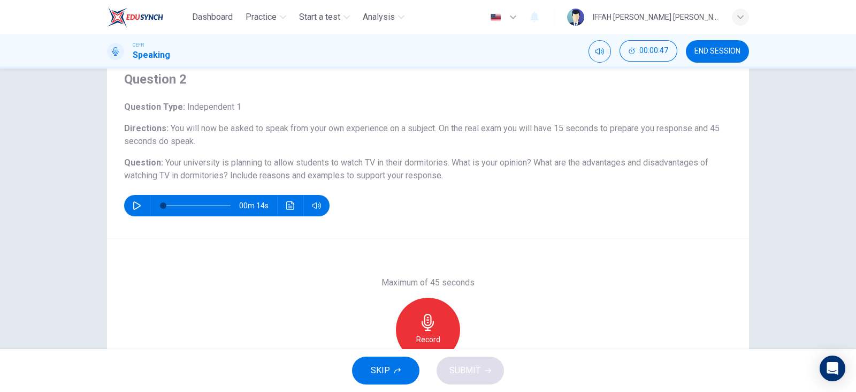
scroll to position [124, 0]
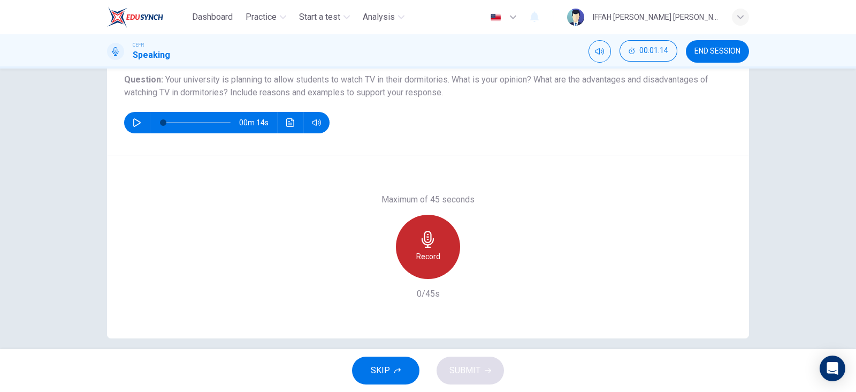
click at [448, 242] on div "Record" at bounding box center [428, 247] width 64 height 64
click at [448, 242] on div "Stop" at bounding box center [428, 247] width 64 height 64
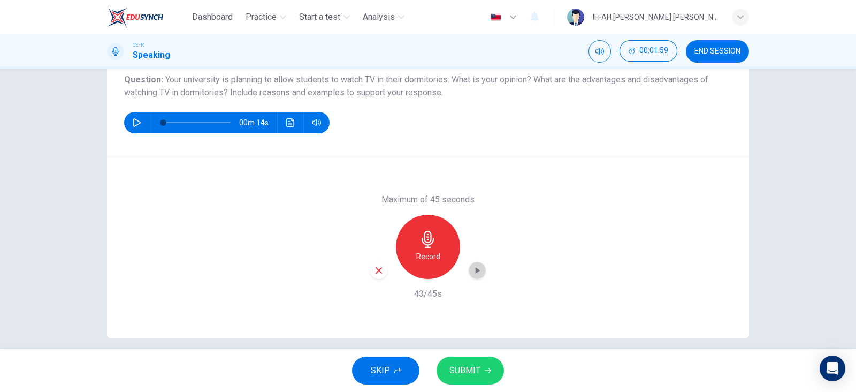
click at [475, 274] on icon "button" at bounding box center [477, 270] width 11 height 11
click at [134, 124] on icon "button" at bounding box center [136, 122] width 7 height 9
click at [472, 274] on icon "button" at bounding box center [477, 270] width 11 height 11
click at [479, 363] on span "SUBMIT" at bounding box center [465, 370] width 31 height 15
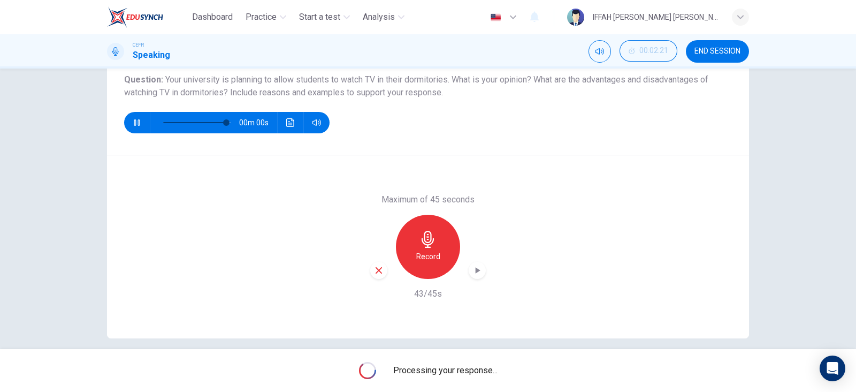
type input "0"
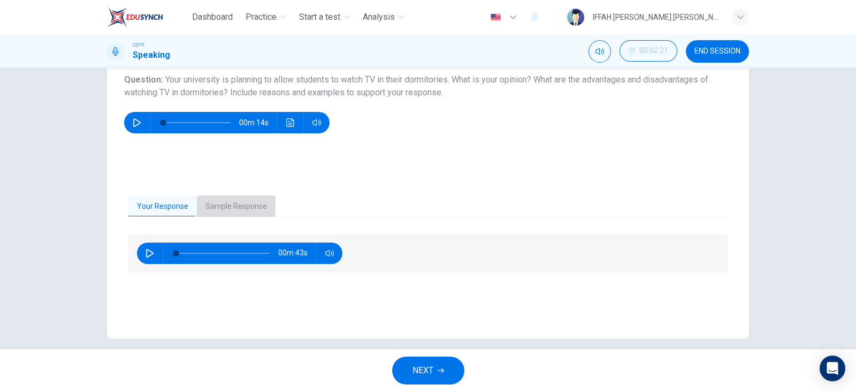
click at [204, 200] on button "Sample Response" at bounding box center [236, 206] width 79 height 22
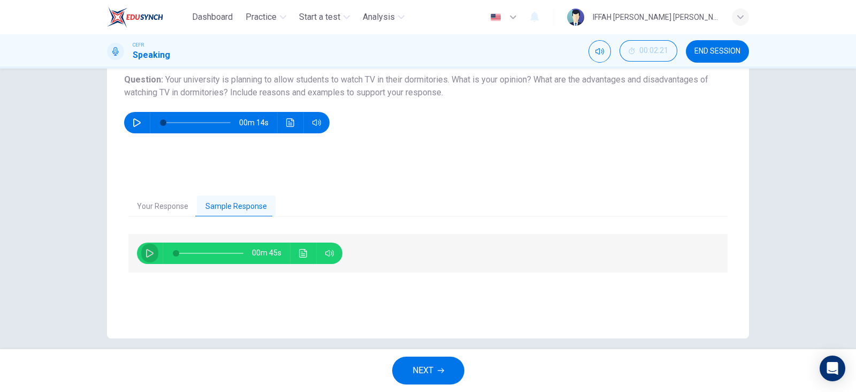
click at [150, 254] on icon "button" at bounding box center [150, 253] width 9 height 9
type input "0"
click at [414, 370] on span "NEXT" at bounding box center [423, 370] width 21 height 15
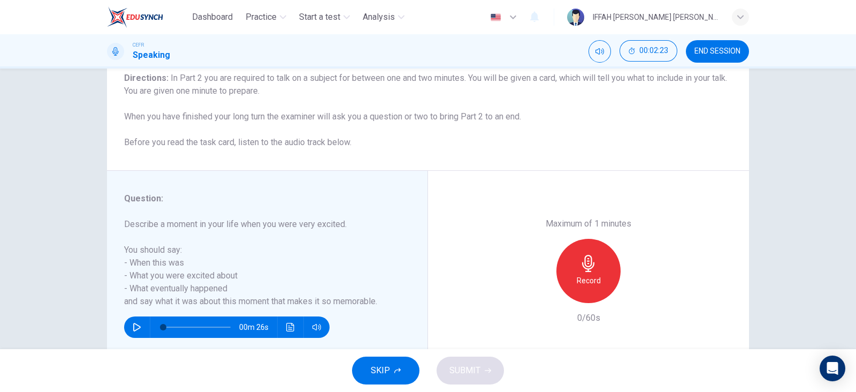
scroll to position [97, 0]
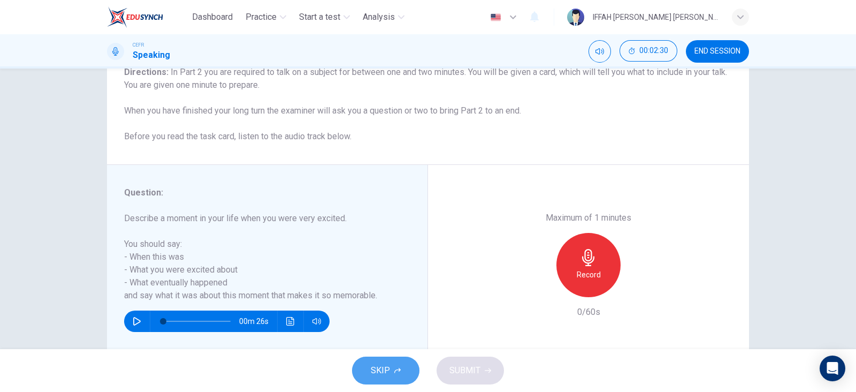
click at [375, 380] on button "SKIP" at bounding box center [385, 370] width 67 height 28
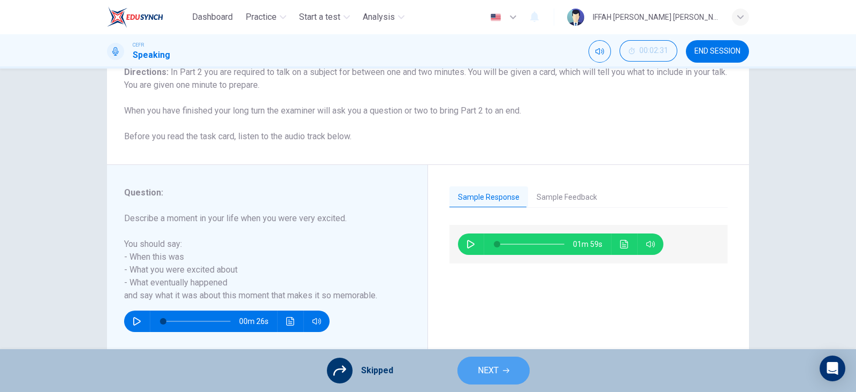
click at [503, 380] on button "NEXT" at bounding box center [494, 370] width 72 height 28
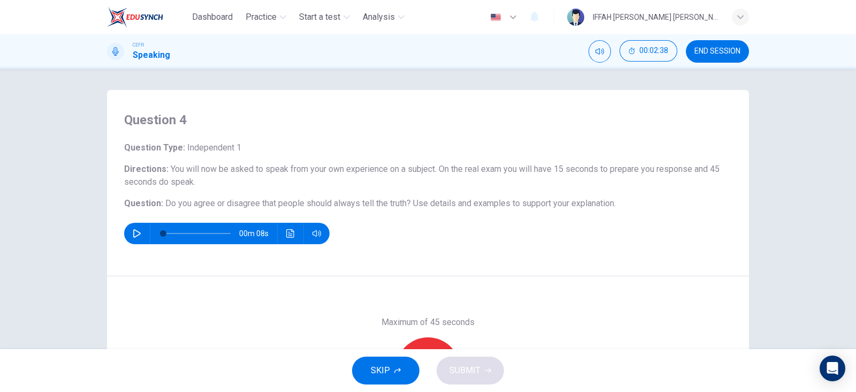
scroll to position [103, 0]
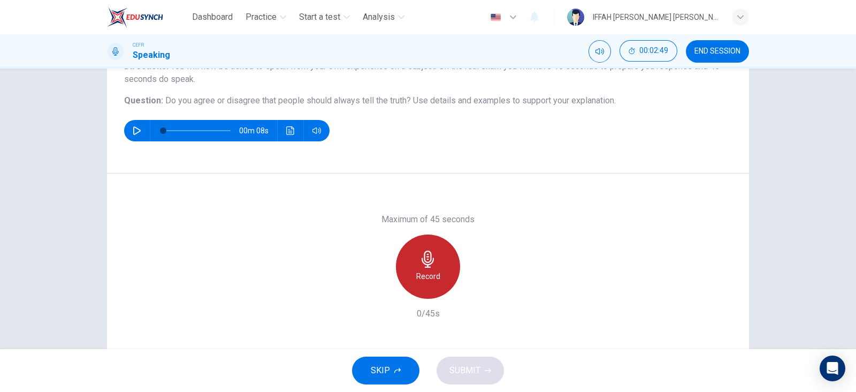
click at [425, 281] on h6 "Record" at bounding box center [428, 276] width 24 height 13
click at [425, 281] on h6 "Stop" at bounding box center [428, 276] width 16 height 13
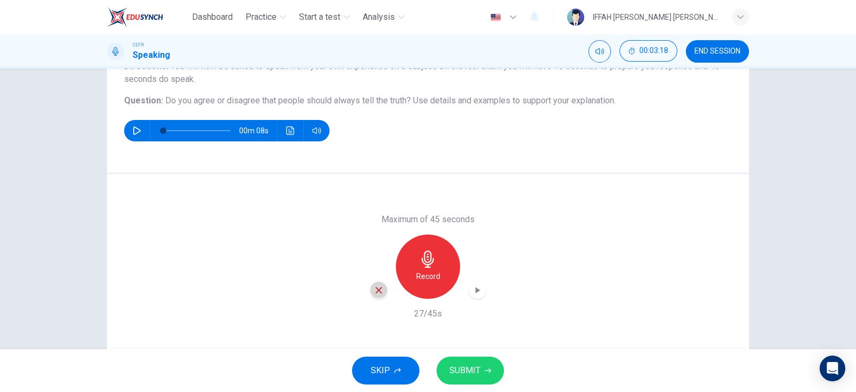
click at [378, 288] on icon "button" at bounding box center [379, 290] width 10 height 10
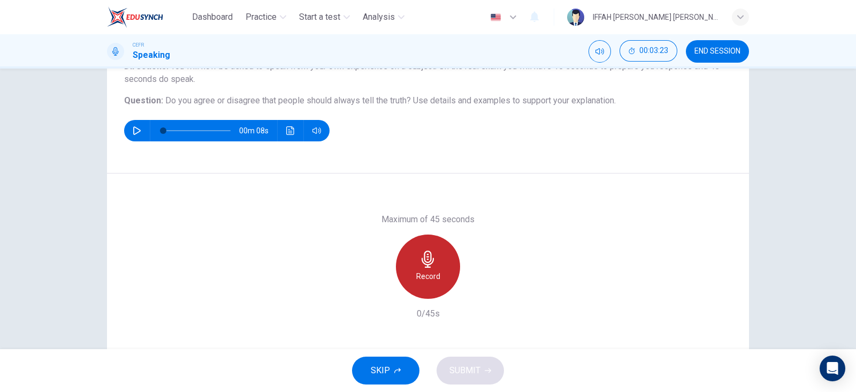
click at [420, 271] on h6 "Record" at bounding box center [428, 276] width 24 height 13
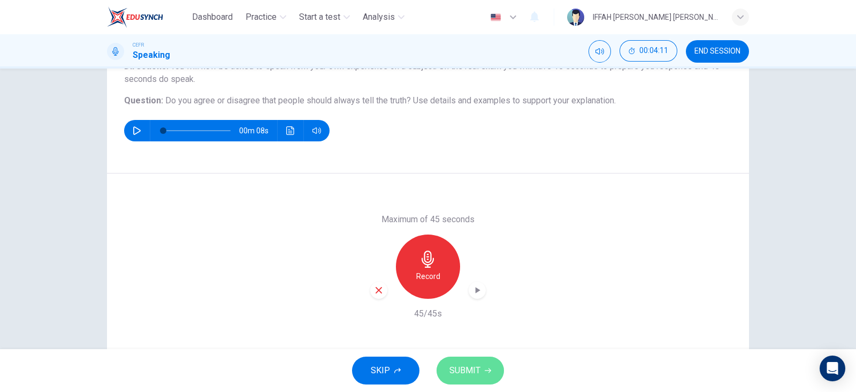
click at [485, 363] on button "SUBMIT" at bounding box center [470, 370] width 67 height 28
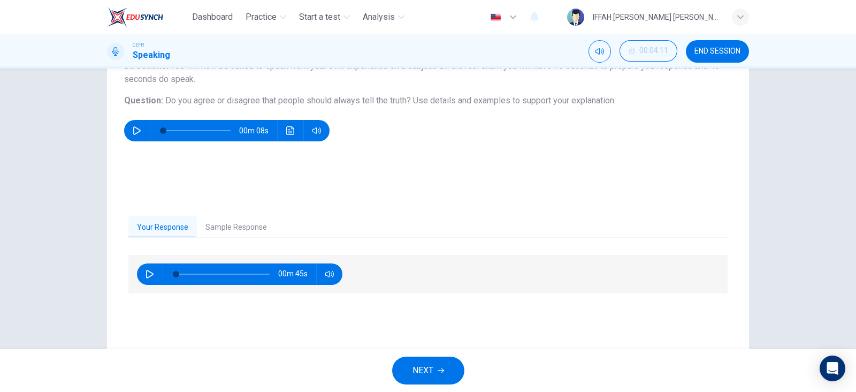
click at [245, 222] on button "Sample Response" at bounding box center [236, 227] width 79 height 22
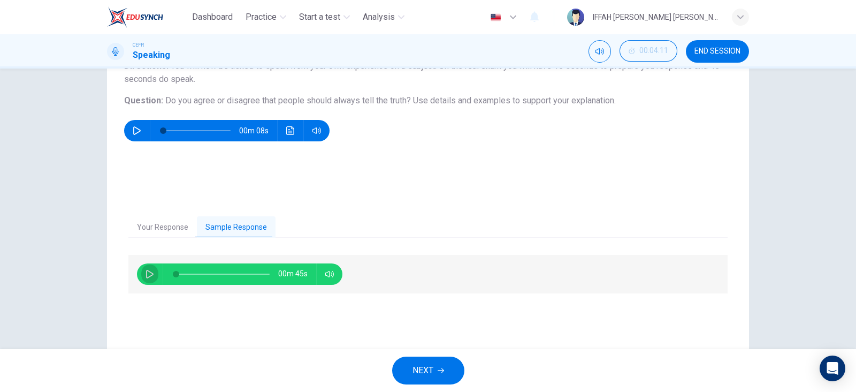
click at [146, 275] on icon "button" at bounding box center [149, 274] width 7 height 9
type input "0"
click at [427, 377] on span "NEXT" at bounding box center [423, 370] width 21 height 15
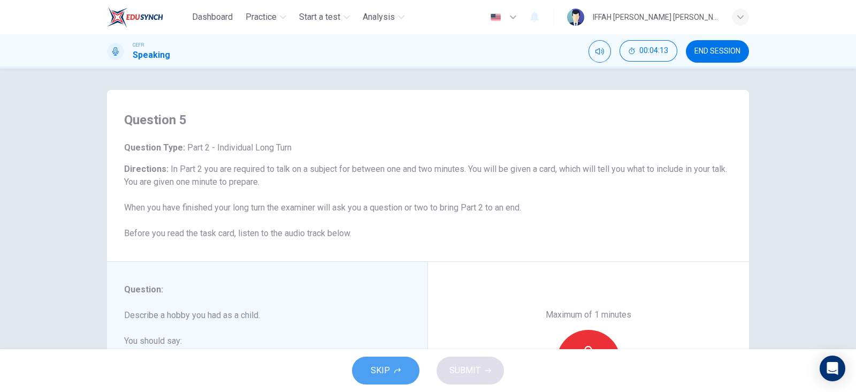
click at [369, 363] on button "SKIP" at bounding box center [385, 370] width 67 height 28
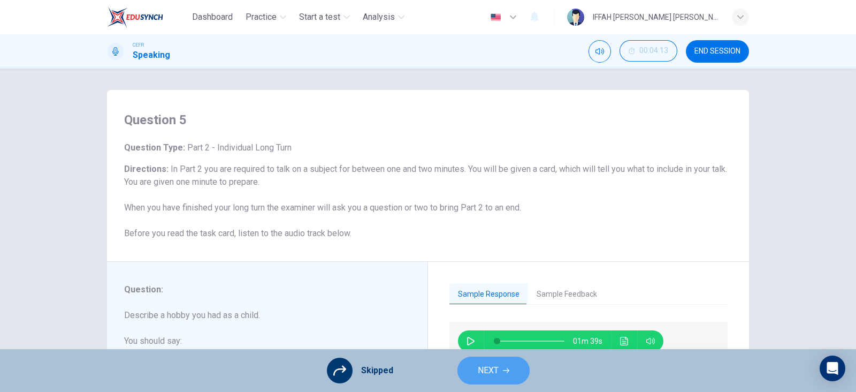
click at [492, 368] on span "NEXT" at bounding box center [488, 370] width 21 height 15
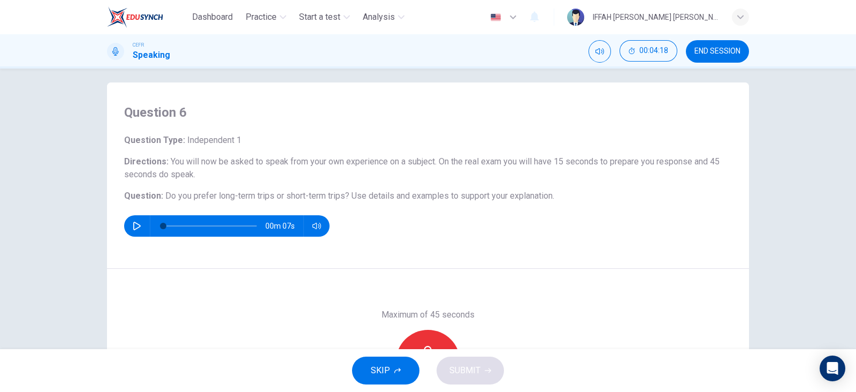
scroll to position [35, 0]
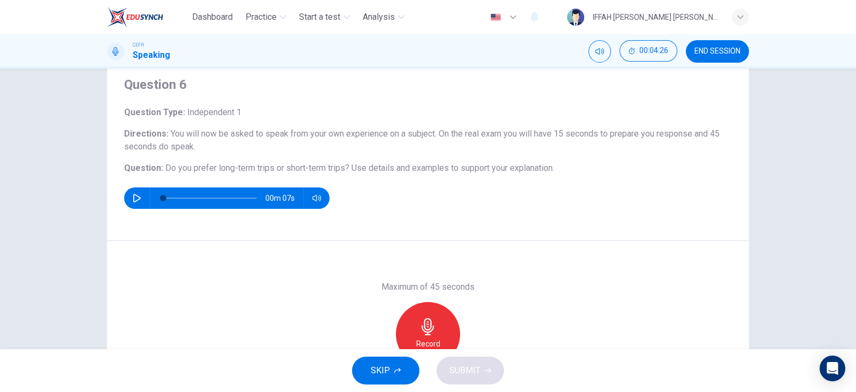
click at [394, 377] on button "SKIP" at bounding box center [385, 370] width 67 height 28
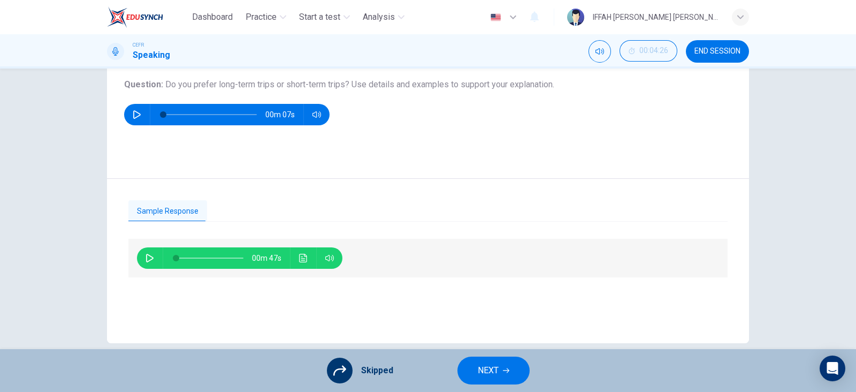
scroll to position [134, 0]
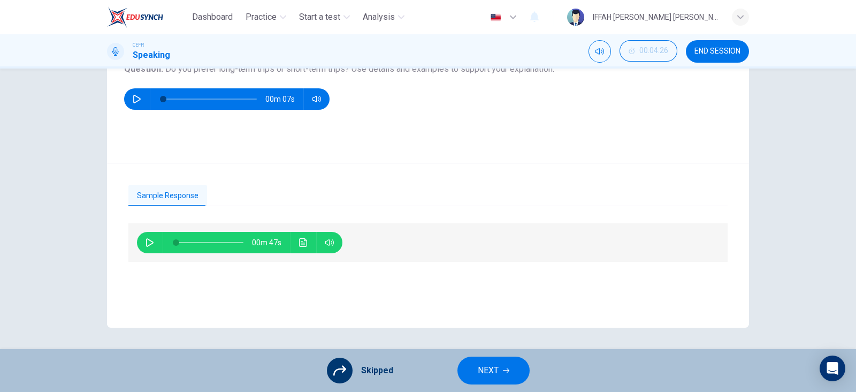
click at [501, 365] on button "NEXT" at bounding box center [494, 370] width 72 height 28
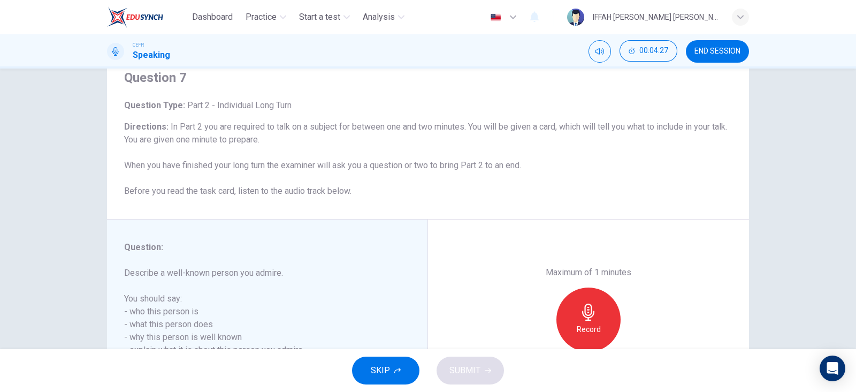
scroll to position [43, 0]
click at [348, 376] on div "SKIP SUBMIT" at bounding box center [428, 370] width 856 height 43
click at [371, 367] on button "SKIP" at bounding box center [385, 370] width 67 height 28
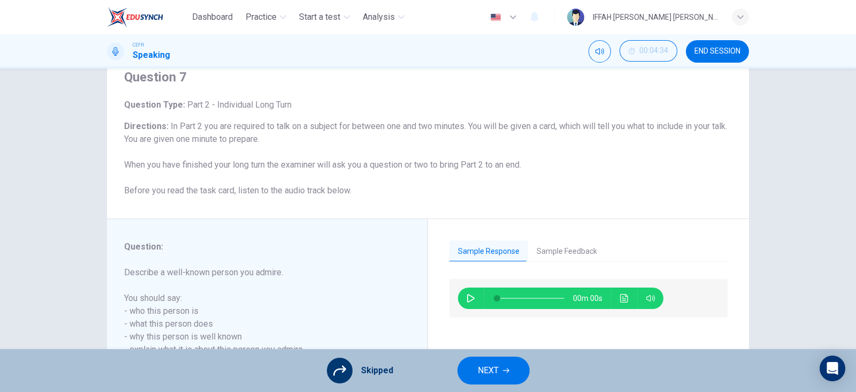
click at [371, 367] on span "Skipped" at bounding box center [377, 370] width 32 height 13
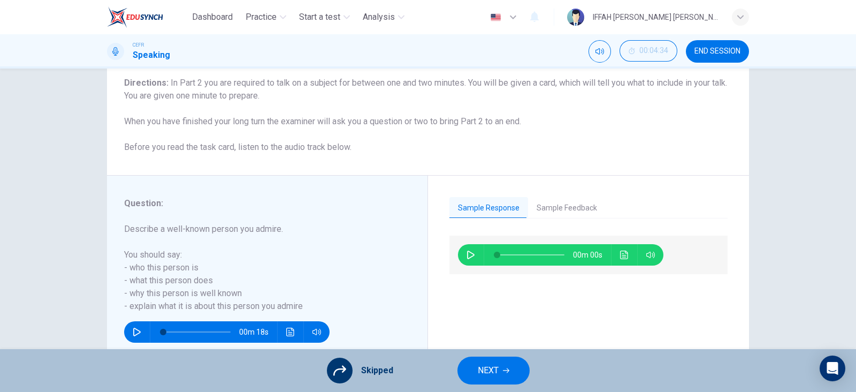
scroll to position [87, 0]
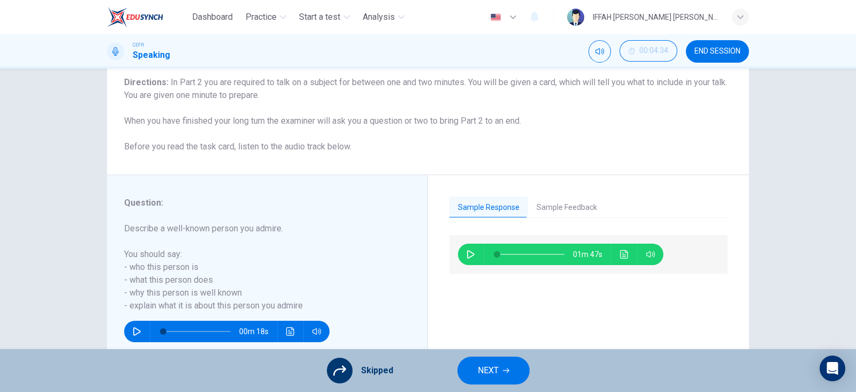
click at [498, 369] on span "NEXT" at bounding box center [488, 370] width 21 height 15
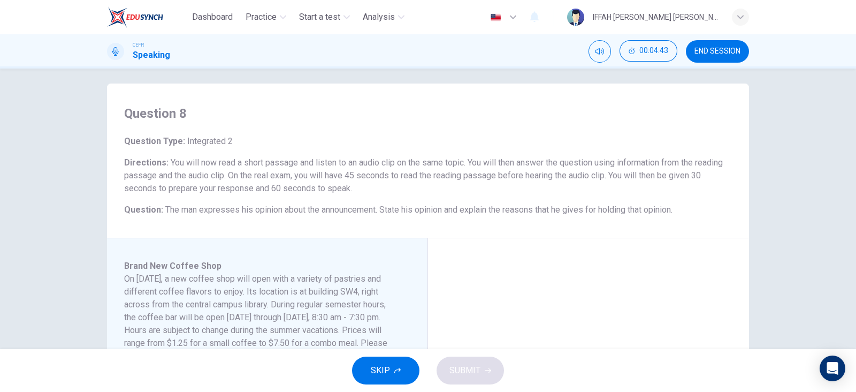
scroll to position [123, 0]
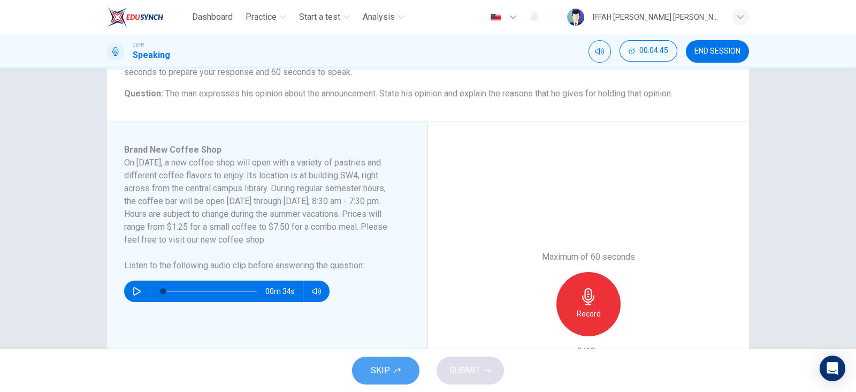
click at [383, 359] on button "SKIP" at bounding box center [385, 370] width 67 height 28
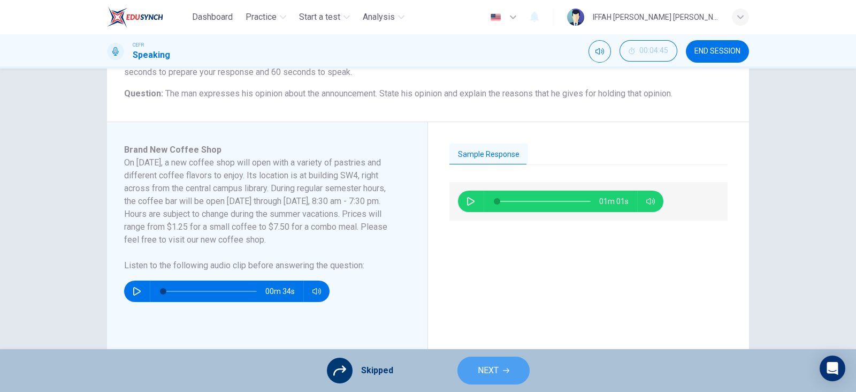
click at [492, 361] on button "NEXT" at bounding box center [494, 370] width 72 height 28
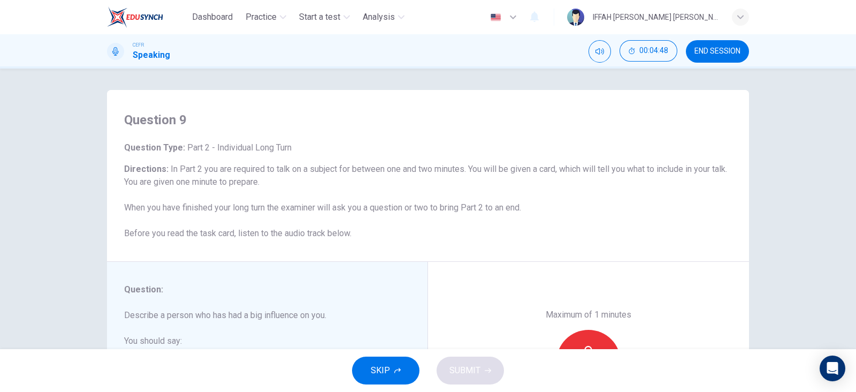
scroll to position [113, 0]
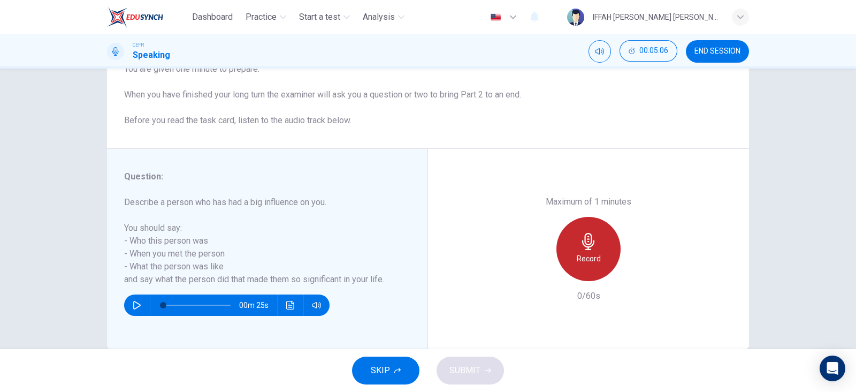
click at [601, 269] on div "Record" at bounding box center [589, 249] width 64 height 64
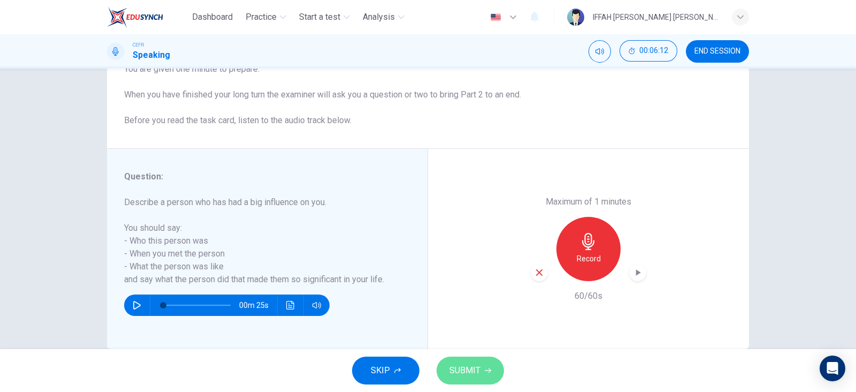
click at [452, 371] on span "SUBMIT" at bounding box center [465, 370] width 31 height 15
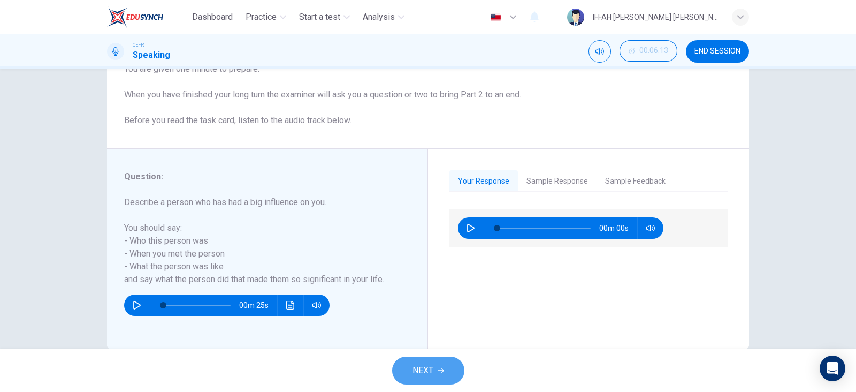
click at [452, 371] on button "NEXT" at bounding box center [428, 370] width 72 height 28
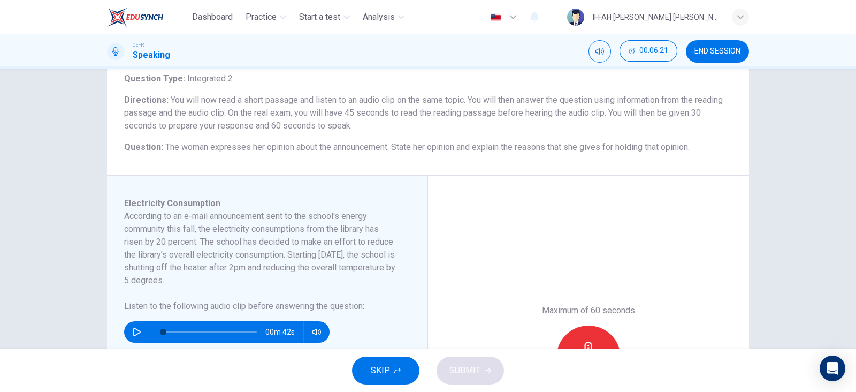
scroll to position [70, 0]
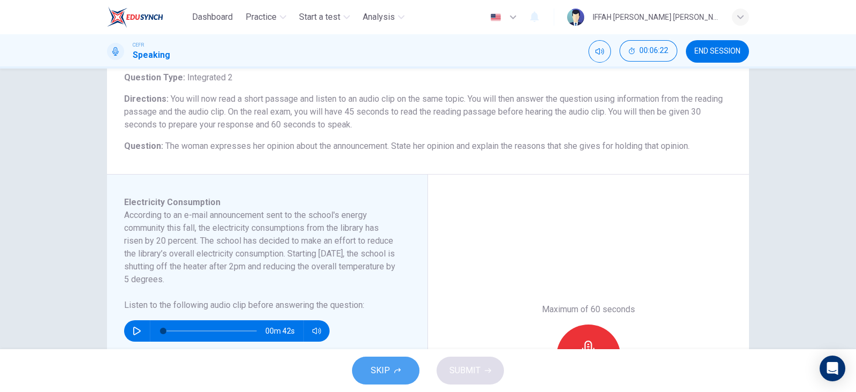
click at [401, 365] on button "SKIP" at bounding box center [385, 370] width 67 height 28
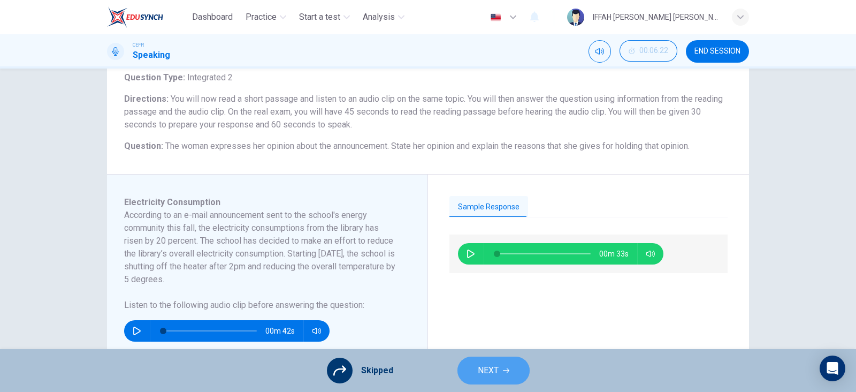
click at [486, 367] on span "NEXT" at bounding box center [488, 370] width 21 height 15
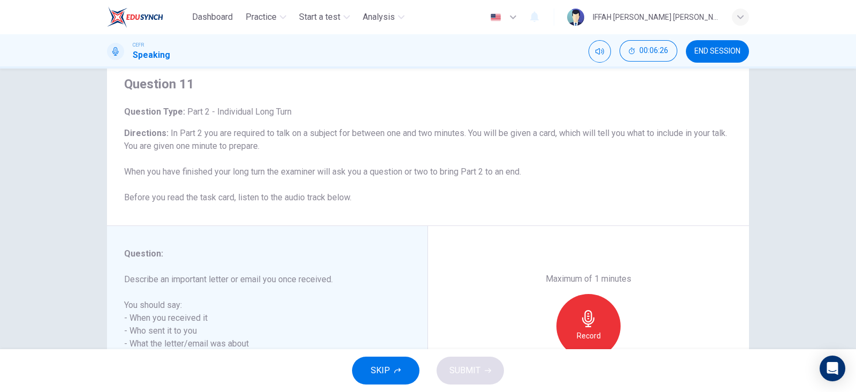
scroll to position [105, 0]
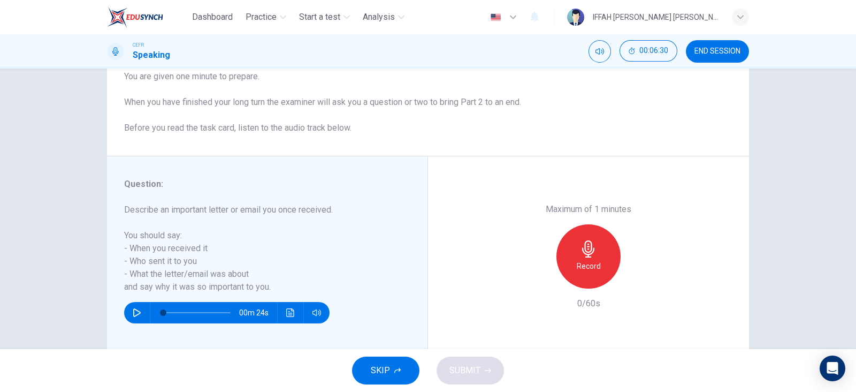
click at [431, 313] on div "Maximum of 1 minutes Record 0/60s" at bounding box center [588, 256] width 321 height 200
click at [384, 373] on span "SKIP" at bounding box center [380, 370] width 19 height 15
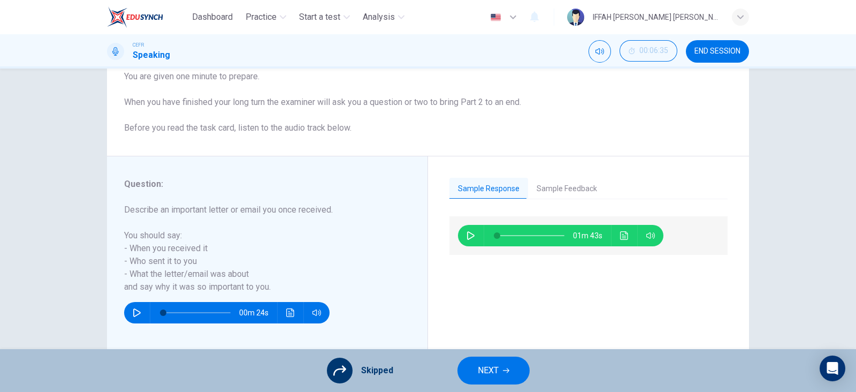
click at [498, 369] on span "NEXT" at bounding box center [488, 370] width 21 height 15
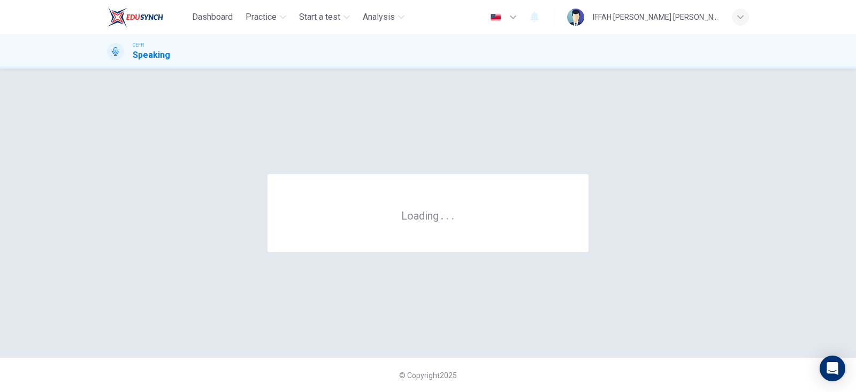
scroll to position [0, 0]
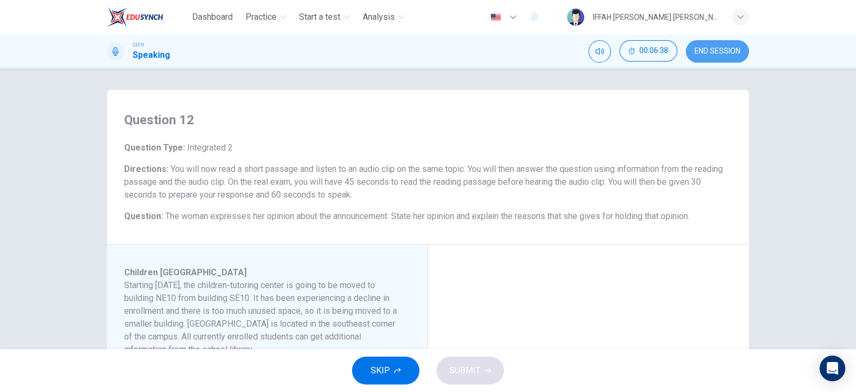
click at [709, 47] on span "END SESSION" at bounding box center [718, 51] width 46 height 9
